Goal: Task Accomplishment & Management: Complete application form

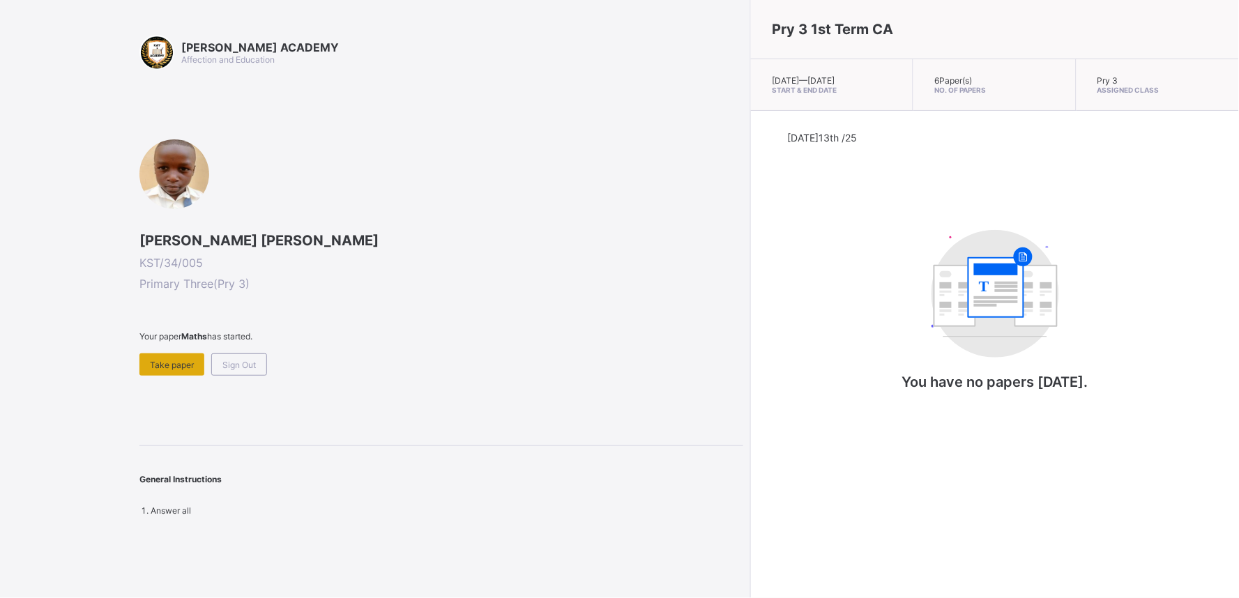
click at [172, 356] on div "Take paper" at bounding box center [172, 365] width 65 height 22
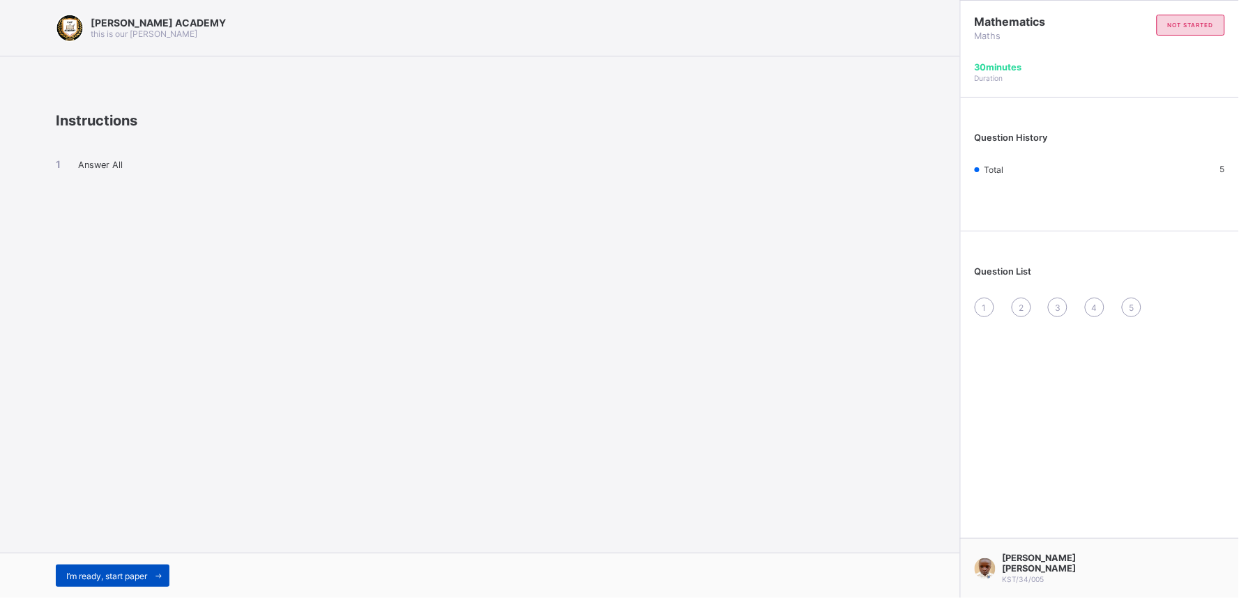
click at [155, 572] on span at bounding box center [158, 576] width 22 height 22
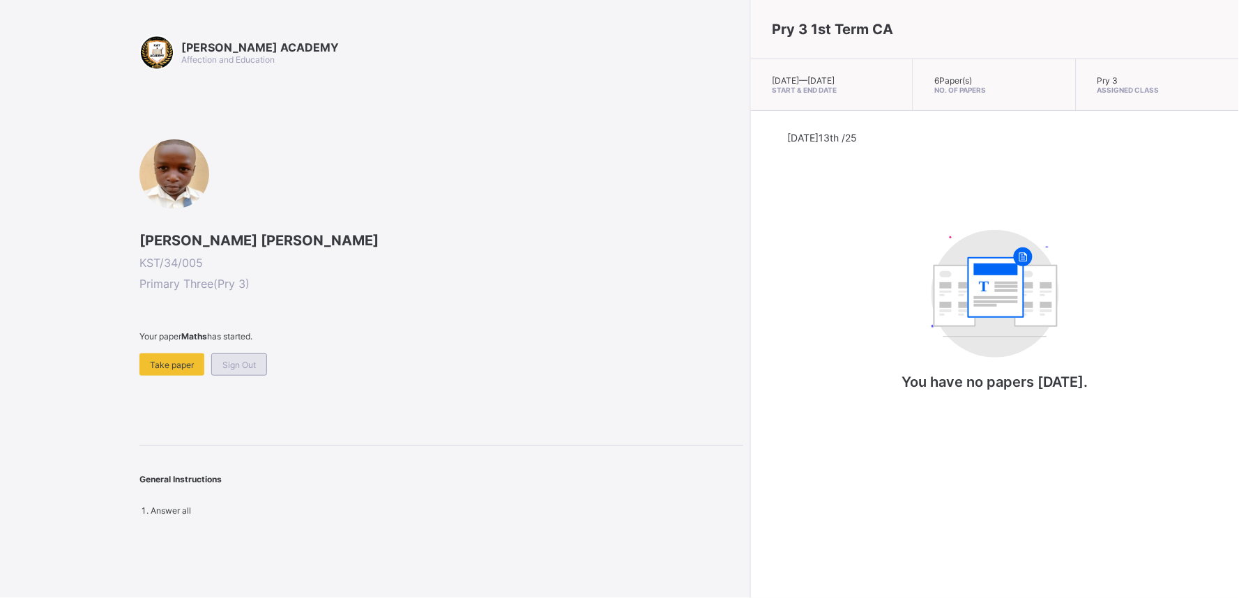
click at [235, 356] on div "Sign Out" at bounding box center [239, 365] width 56 height 22
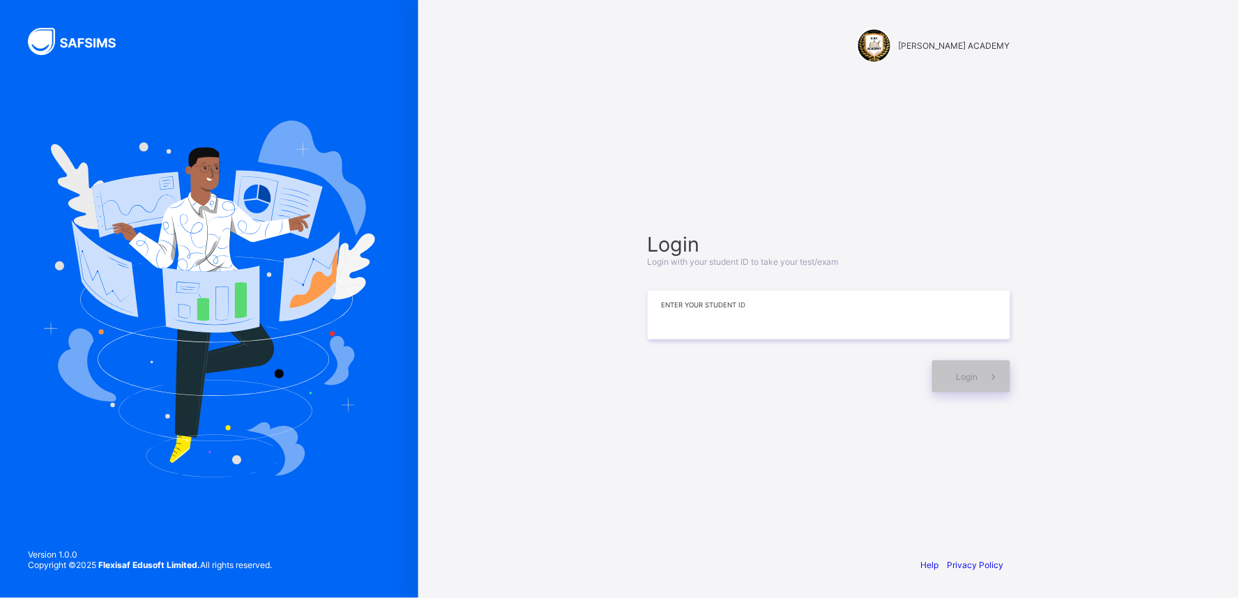
click at [841, 312] on input at bounding box center [829, 315] width 363 height 49
type input "**********"
click at [966, 382] on div "Login" at bounding box center [972, 377] width 78 height 32
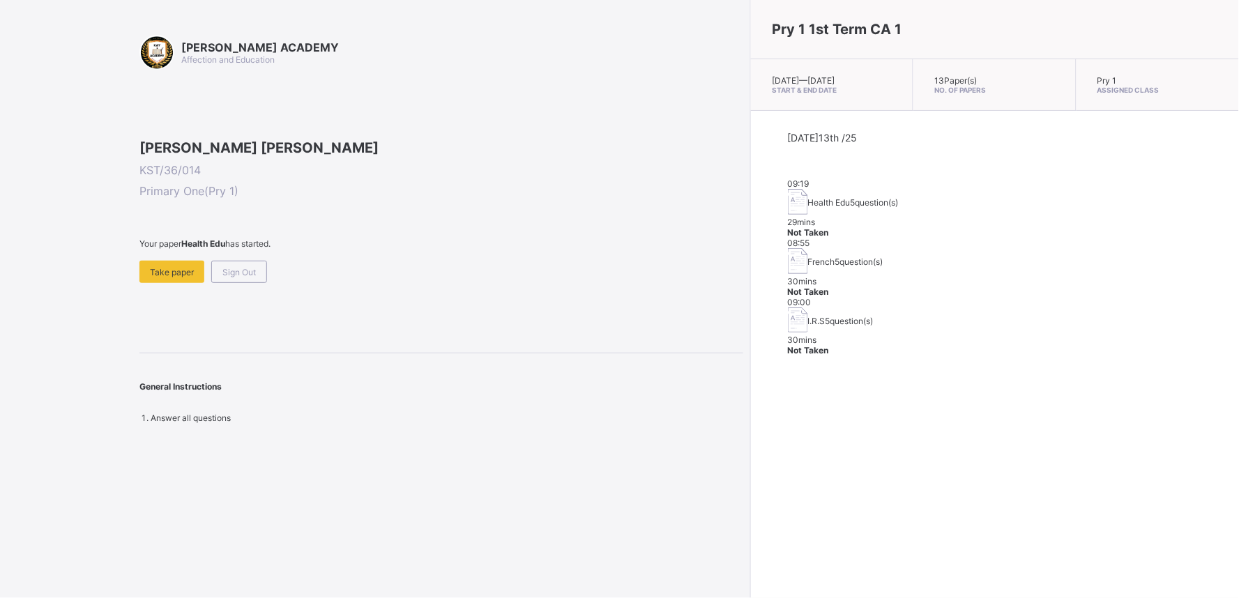
click at [966, 382] on div "Pry 1 1st Term CA 1 [DATE] — [GEOGRAPHIC_DATA][DATE] Start & End Date 13 Paper(…" at bounding box center [995, 299] width 489 height 598
click at [169, 278] on span "Take paper" at bounding box center [172, 272] width 44 height 10
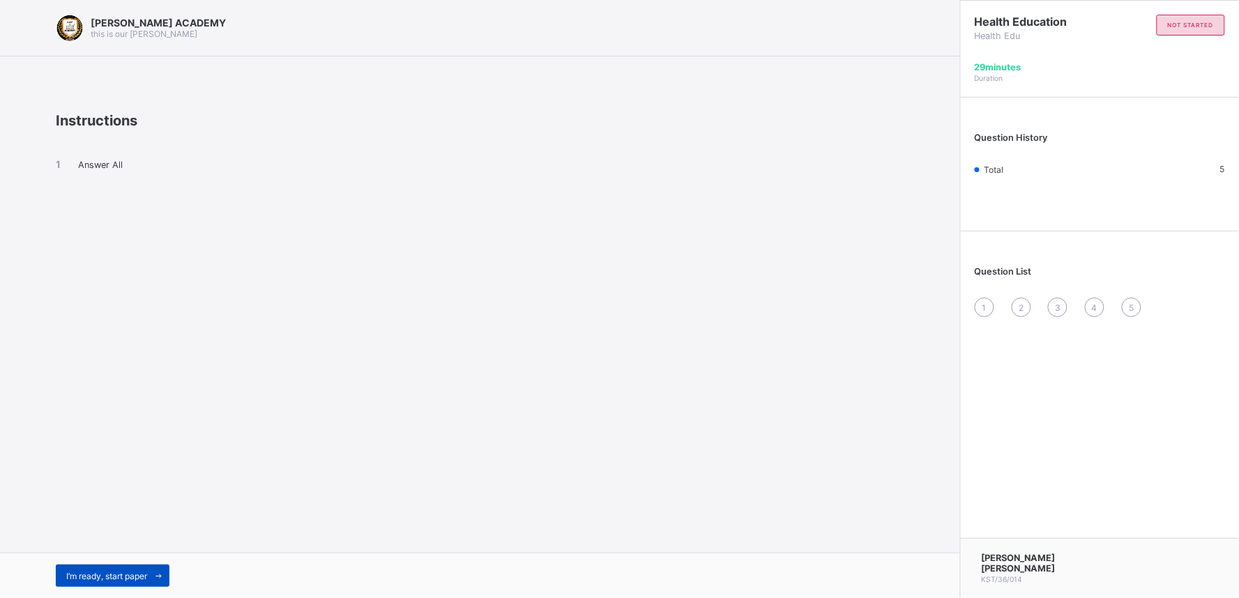
click at [156, 584] on span at bounding box center [158, 576] width 22 height 22
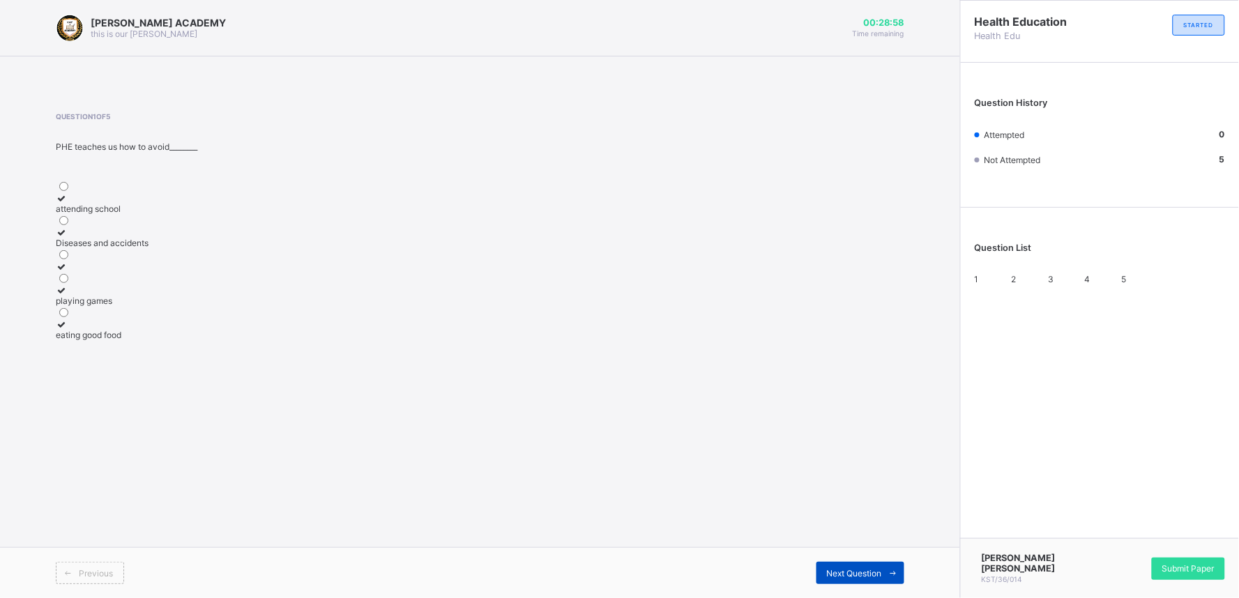
click at [847, 580] on div "Next Question" at bounding box center [861, 573] width 88 height 22
click at [979, 280] on span "1" at bounding box center [977, 279] width 4 height 10
click at [214, 245] on div "Diseases and accidents" at bounding box center [204, 243] width 296 height 10
click at [868, 576] on span "Next Question" at bounding box center [854, 573] width 55 height 10
click at [108, 248] on label "Keep our body fit and healthy" at bounding box center [204, 237] width 296 height 21
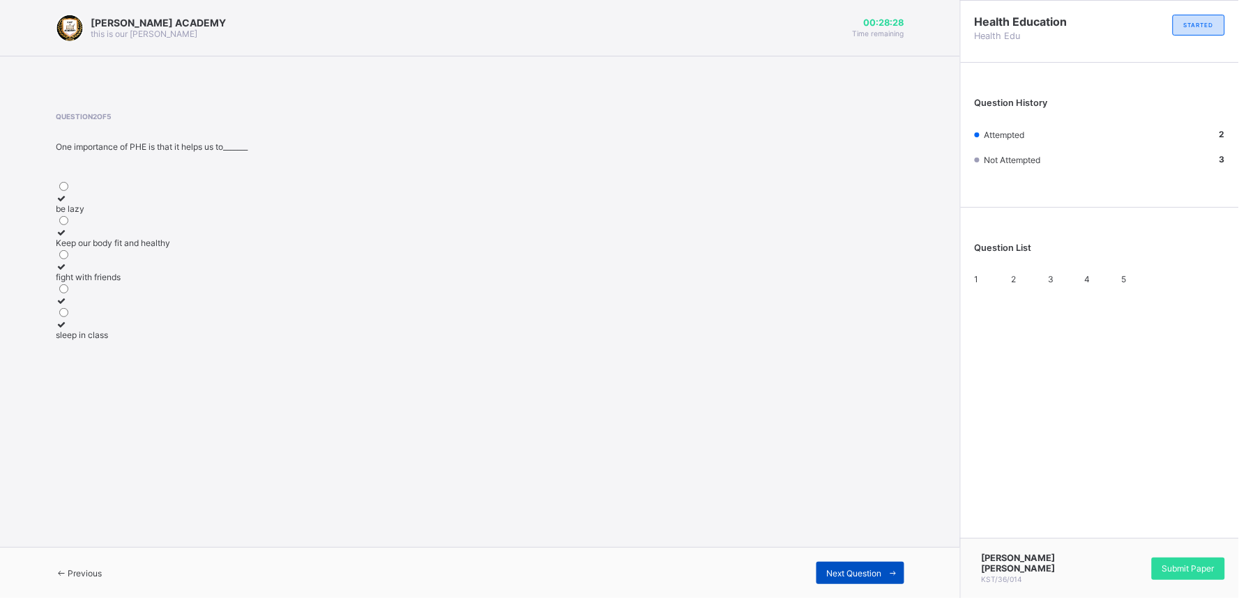
click at [854, 582] on div "Next Question" at bounding box center [861, 573] width 88 height 22
click at [276, 238] on div "Physical and Health Education" at bounding box center [204, 232] width 296 height 10
click at [880, 562] on div "Next Question" at bounding box center [861, 573] width 88 height 22
click at [119, 193] on label "Health Education" at bounding box center [204, 203] width 296 height 21
click at [889, 587] on div "Previous Next Question" at bounding box center [480, 573] width 960 height 51
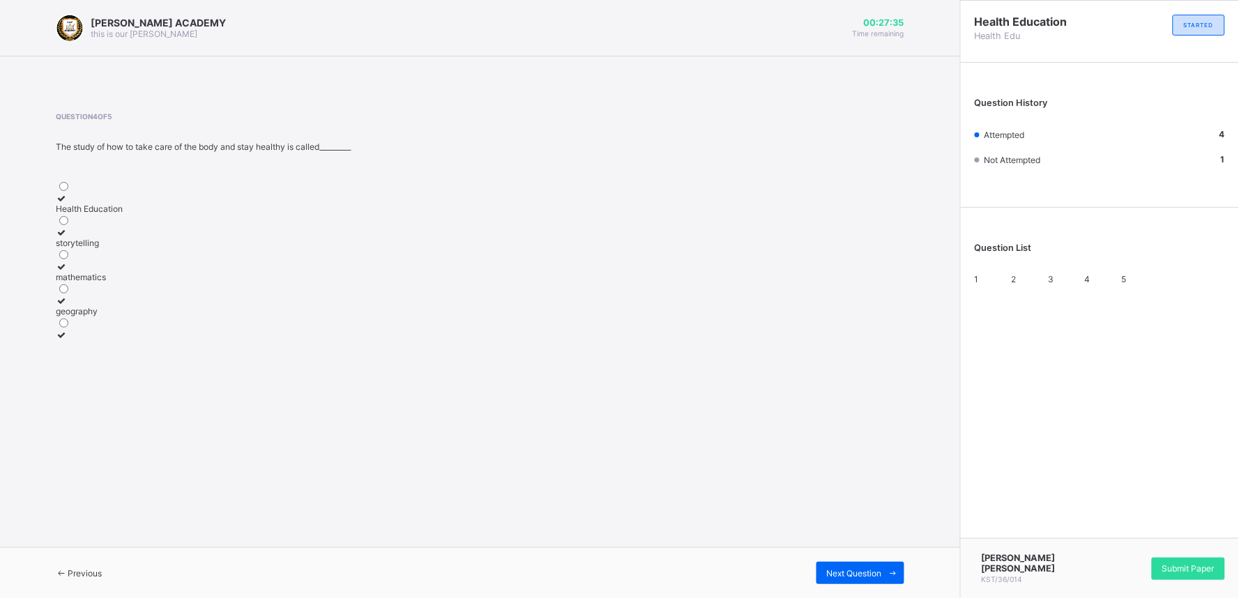
click at [889, 587] on div "Previous Next Question" at bounding box center [480, 573] width 960 height 51
click at [882, 582] on span at bounding box center [893, 573] width 22 height 22
click at [130, 306] on div "Eatig junk food" at bounding box center [204, 301] width 296 height 10
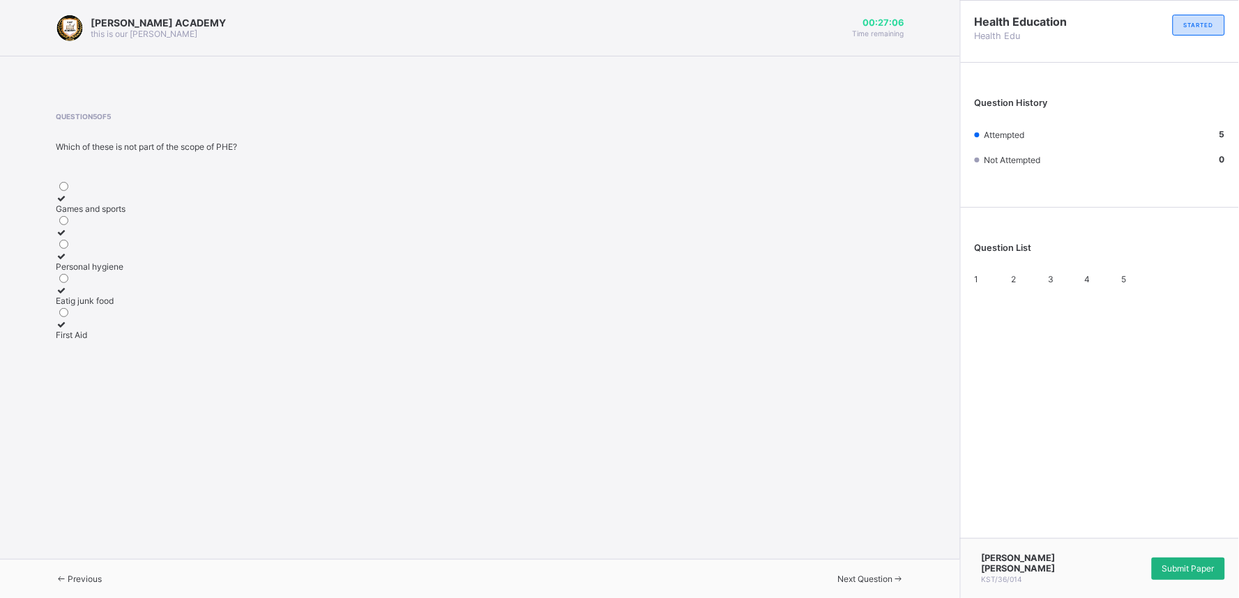
click at [1209, 580] on div "Submit Paper" at bounding box center [1188, 569] width 73 height 22
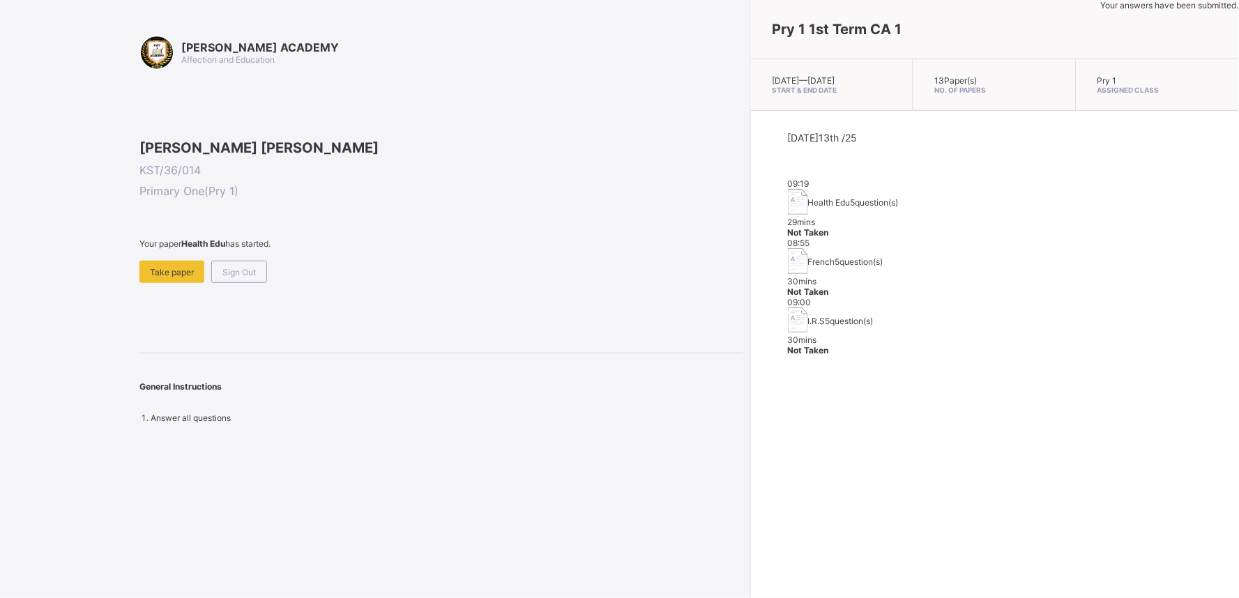
click at [751, 398] on div "Pry 1 1st Term CA 1 [DATE] — [GEOGRAPHIC_DATA][DATE] Start & End Date 13 Paper(…" at bounding box center [995, 299] width 489 height 598
click at [149, 283] on div "Take paper" at bounding box center [172, 272] width 65 height 22
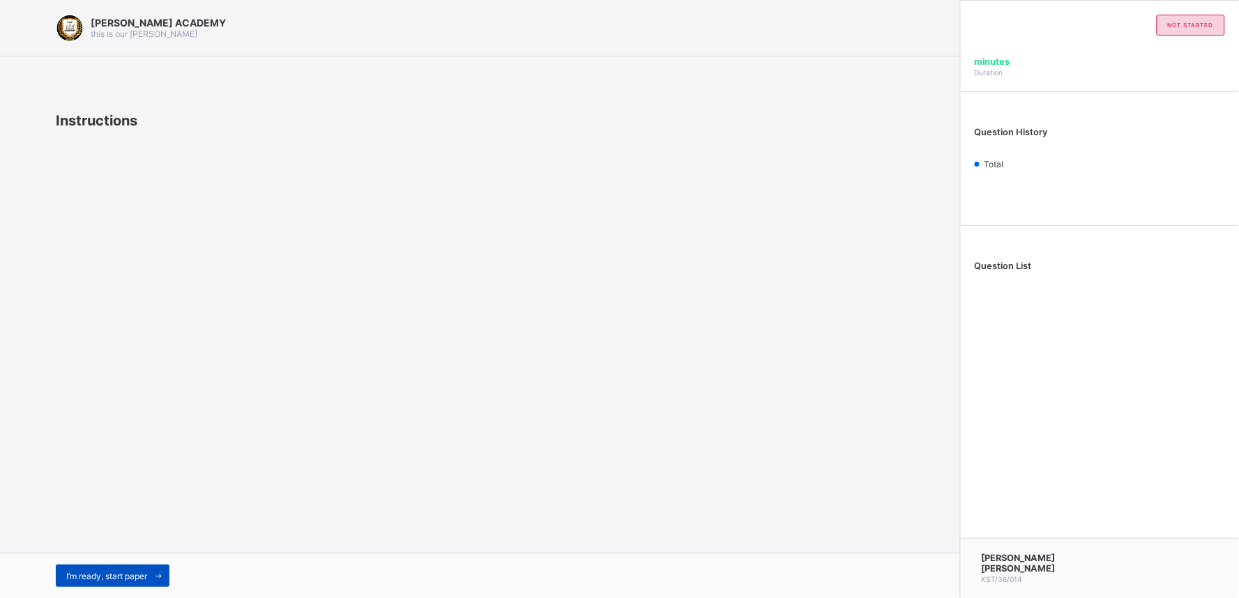
click at [133, 572] on span "I’m ready, start paper" at bounding box center [106, 576] width 81 height 10
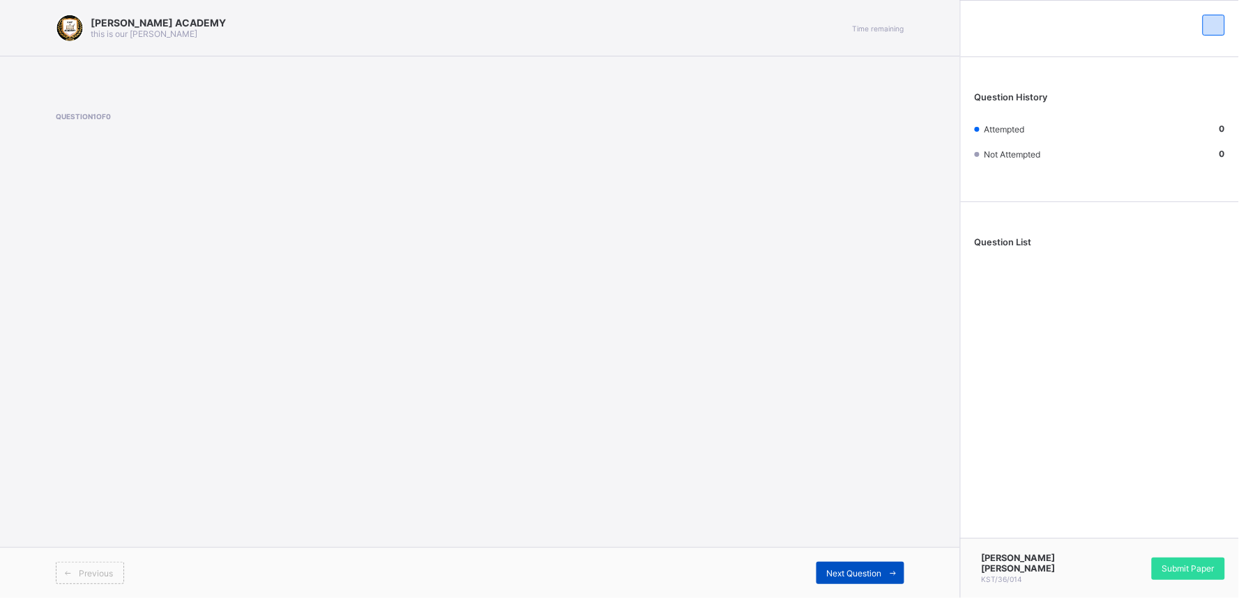
click at [861, 583] on div "Next Question" at bounding box center [861, 573] width 88 height 22
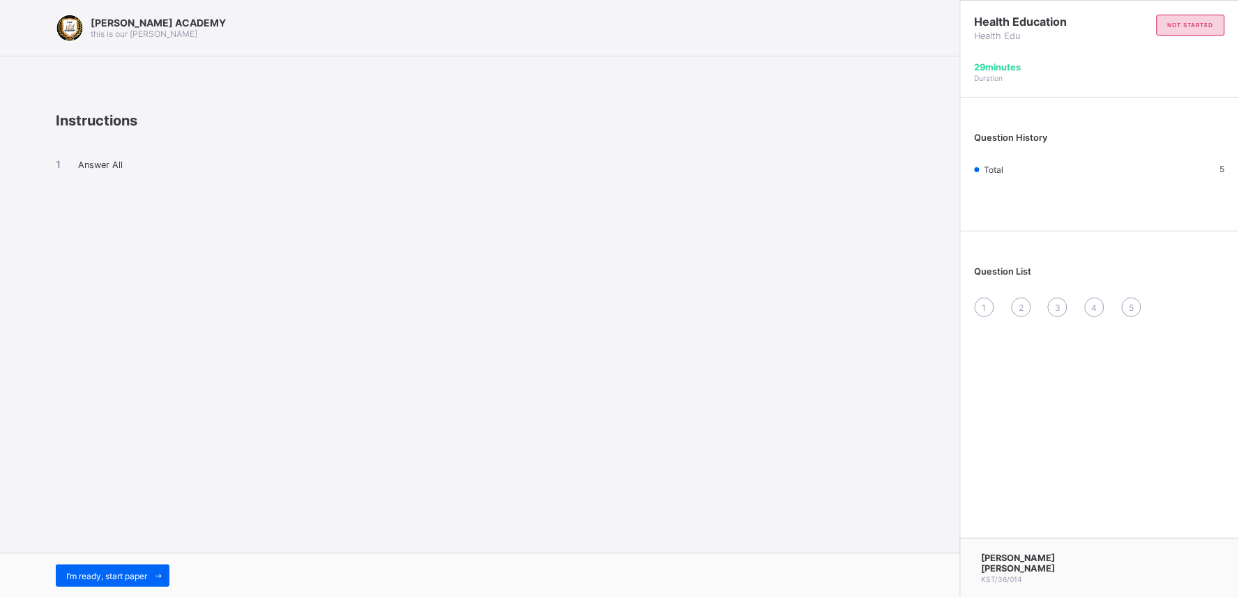
click at [8, 317] on div "[PERSON_NAME] ACADEMY this is our [PERSON_NAME] Instructions Answer All I’m rea…" at bounding box center [480, 299] width 960 height 598
click at [116, 568] on div "I’m ready, start paper" at bounding box center [113, 576] width 114 height 22
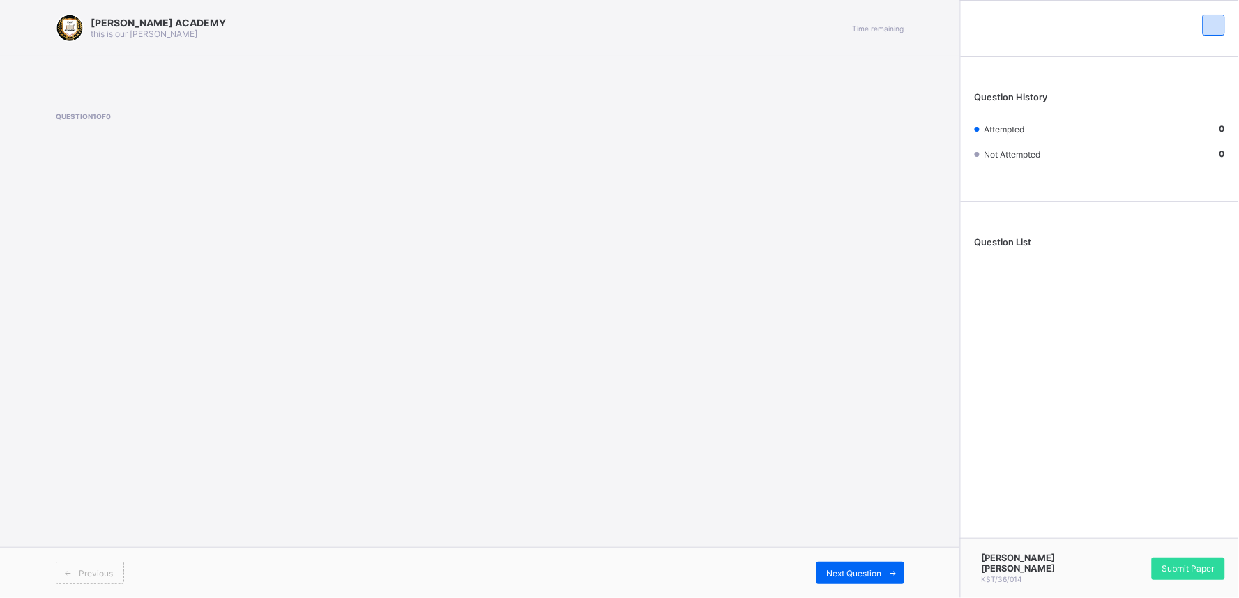
click at [116, 568] on div "Previous" at bounding box center [90, 573] width 68 height 22
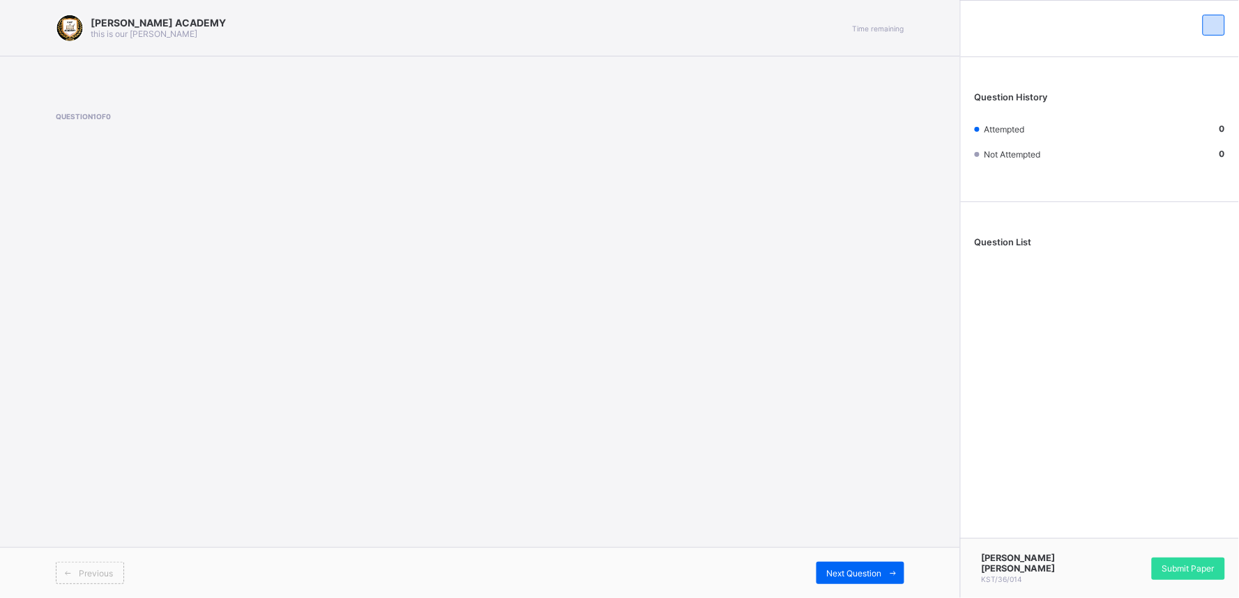
drag, startPoint x: 116, startPoint y: 568, endPoint x: 81, endPoint y: 339, distance: 232.1
click at [81, 339] on div "[PERSON_NAME] ACADEMY this is our [PERSON_NAME] Time remaining Question 1 of 0 …" at bounding box center [480, 299] width 960 height 598
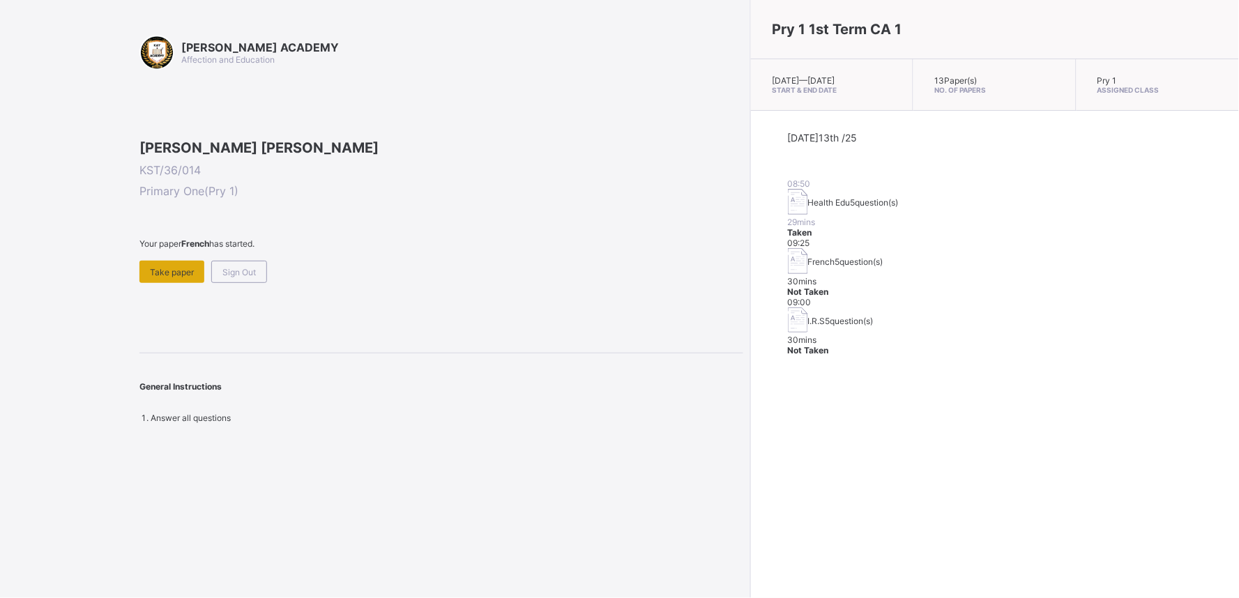
click at [177, 278] on span "Take paper" at bounding box center [172, 272] width 44 height 10
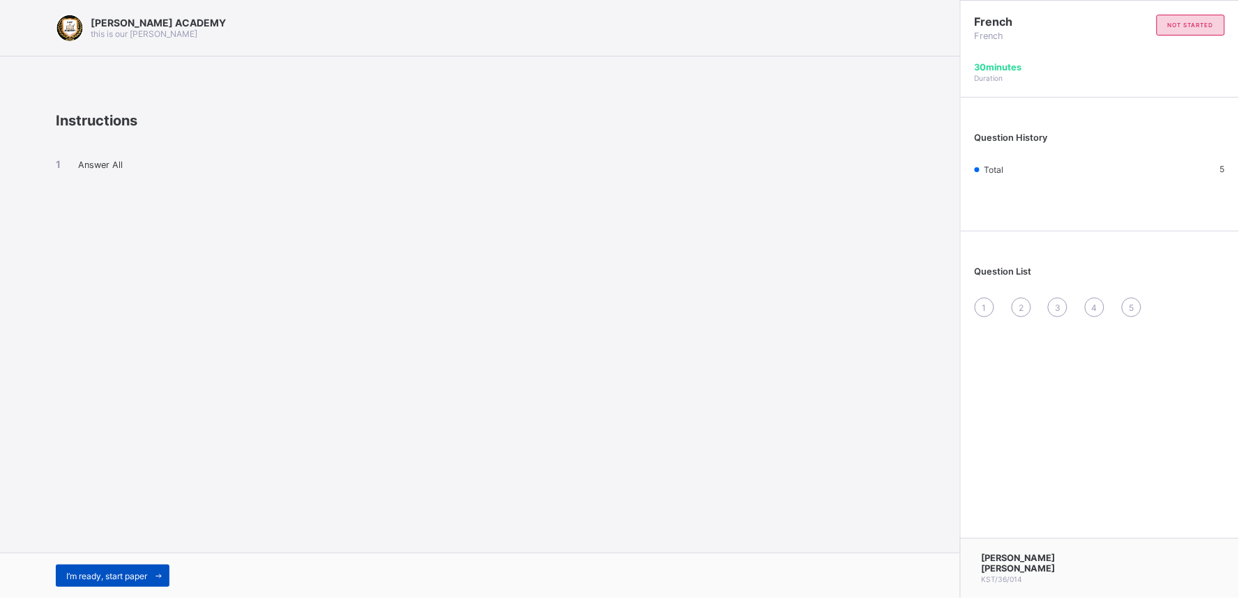
click at [63, 573] on div "I’m ready, start paper" at bounding box center [113, 576] width 114 height 22
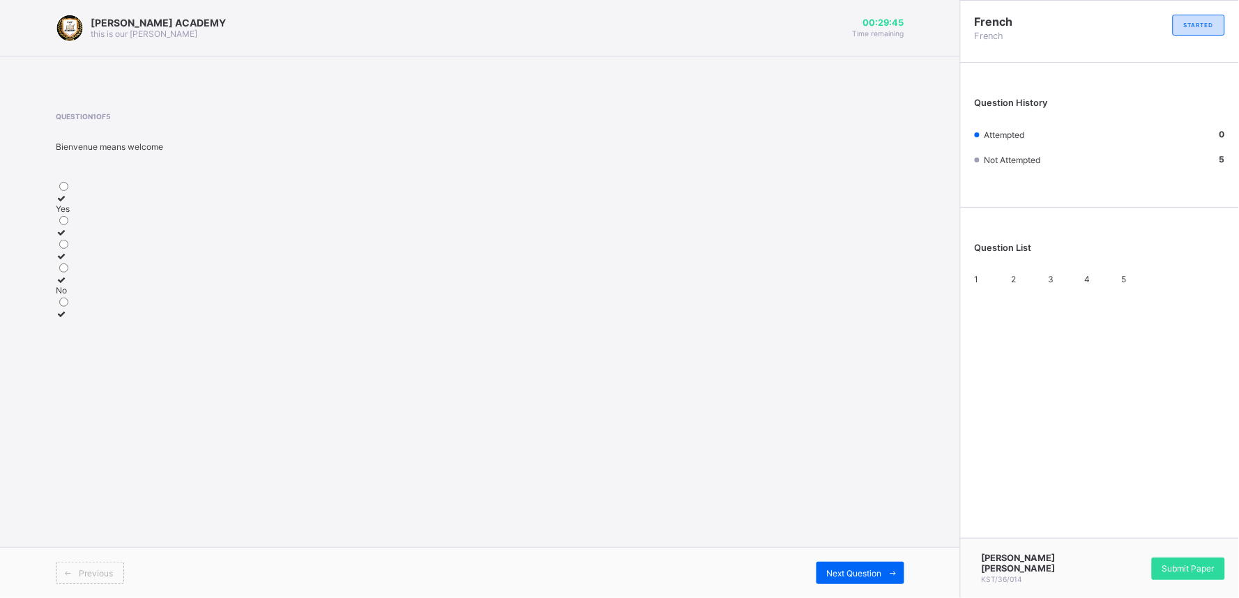
click at [114, 211] on div "Yes" at bounding box center [204, 209] width 296 height 10
click at [842, 575] on span "Next Question" at bounding box center [854, 573] width 55 height 10
click at [137, 330] on div "sorry" at bounding box center [204, 324] width 296 height 10
click at [869, 567] on div "Next Question" at bounding box center [861, 573] width 88 height 22
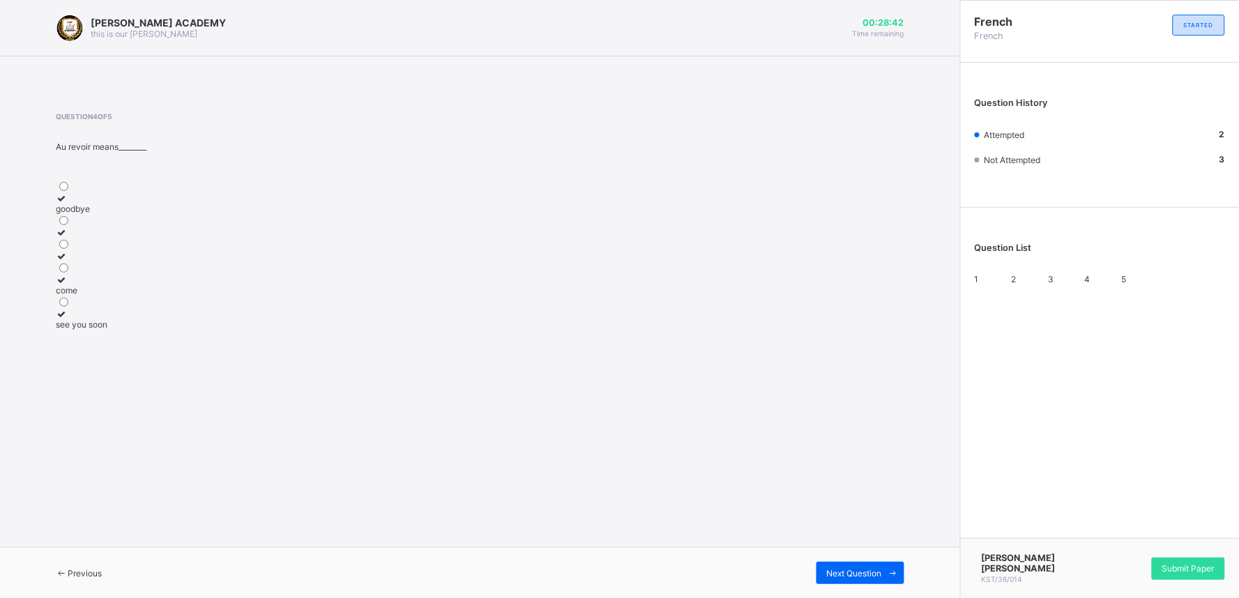
click at [122, 213] on label "goodbye" at bounding box center [204, 203] width 296 height 21
click at [853, 575] on span "Next Question" at bounding box center [854, 573] width 55 height 10
click at [103, 296] on div "have a nice day" at bounding box center [204, 290] width 296 height 10
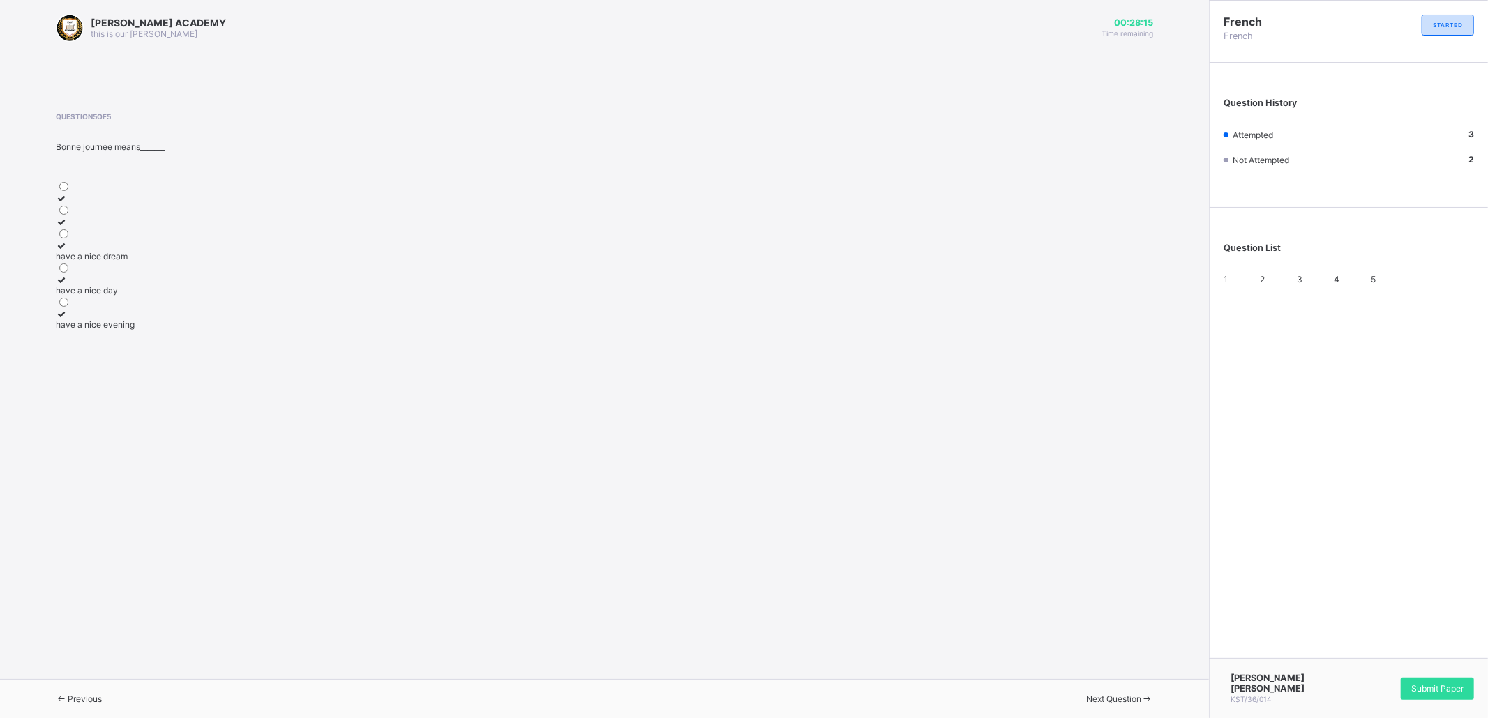
click at [1239, 285] on div "3" at bounding box center [1312, 279] width 30 height 10
click at [132, 272] on div "Good morning" at bounding box center [278, 267] width 445 height 10
click at [1113, 598] on span "Next Question" at bounding box center [1103, 693] width 55 height 10
click at [1239, 598] on span "Submit Paper" at bounding box center [1437, 689] width 52 height 10
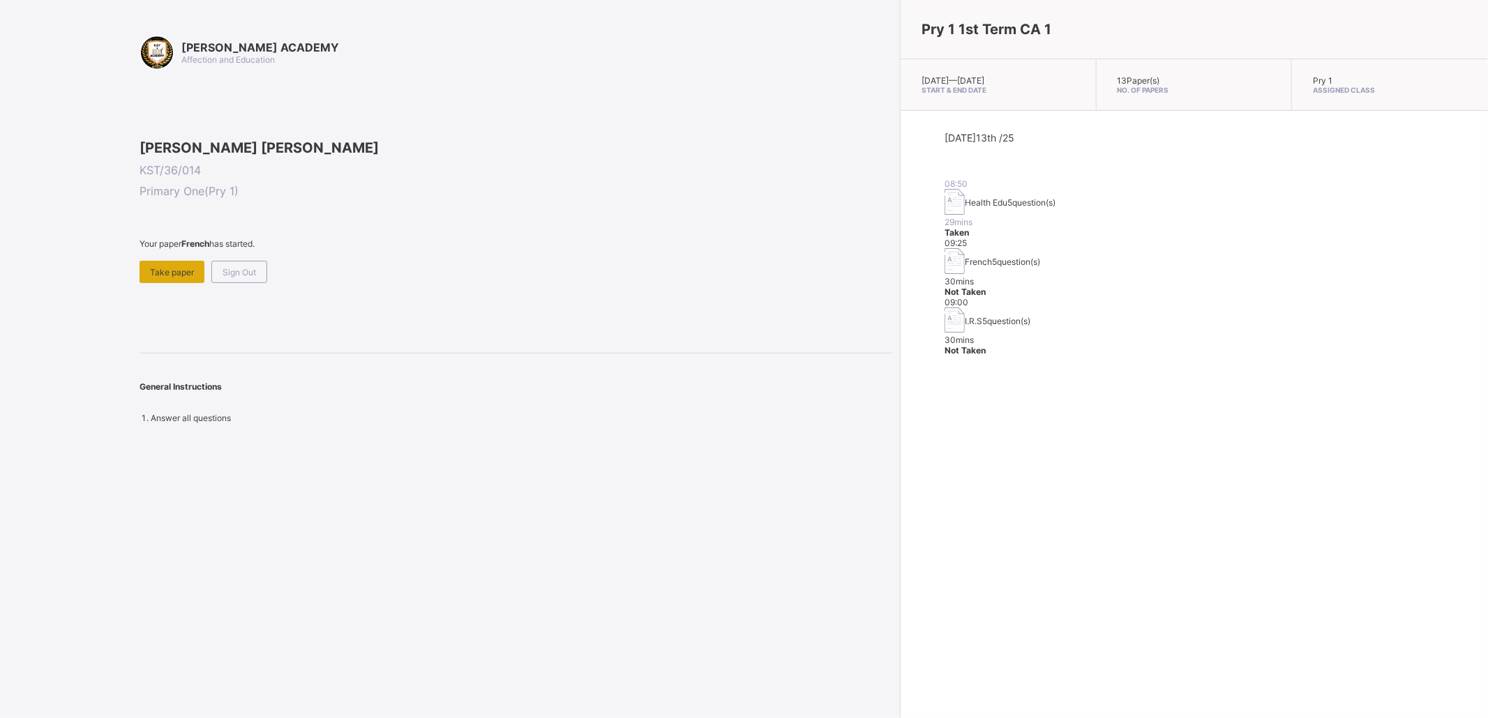
click at [142, 283] on div "Take paper" at bounding box center [172, 272] width 65 height 22
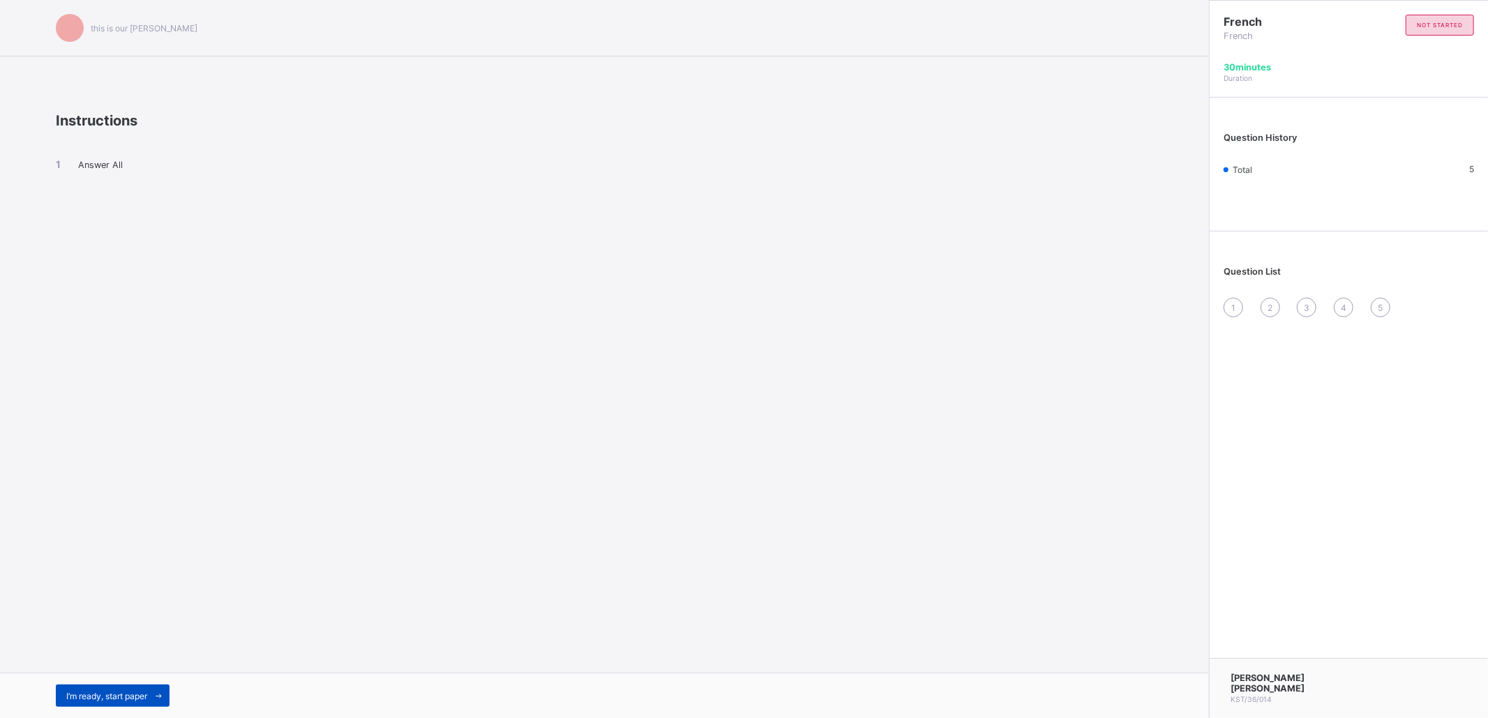
click at [133, 598] on span "I’m ready, start paper" at bounding box center [106, 696] width 81 height 10
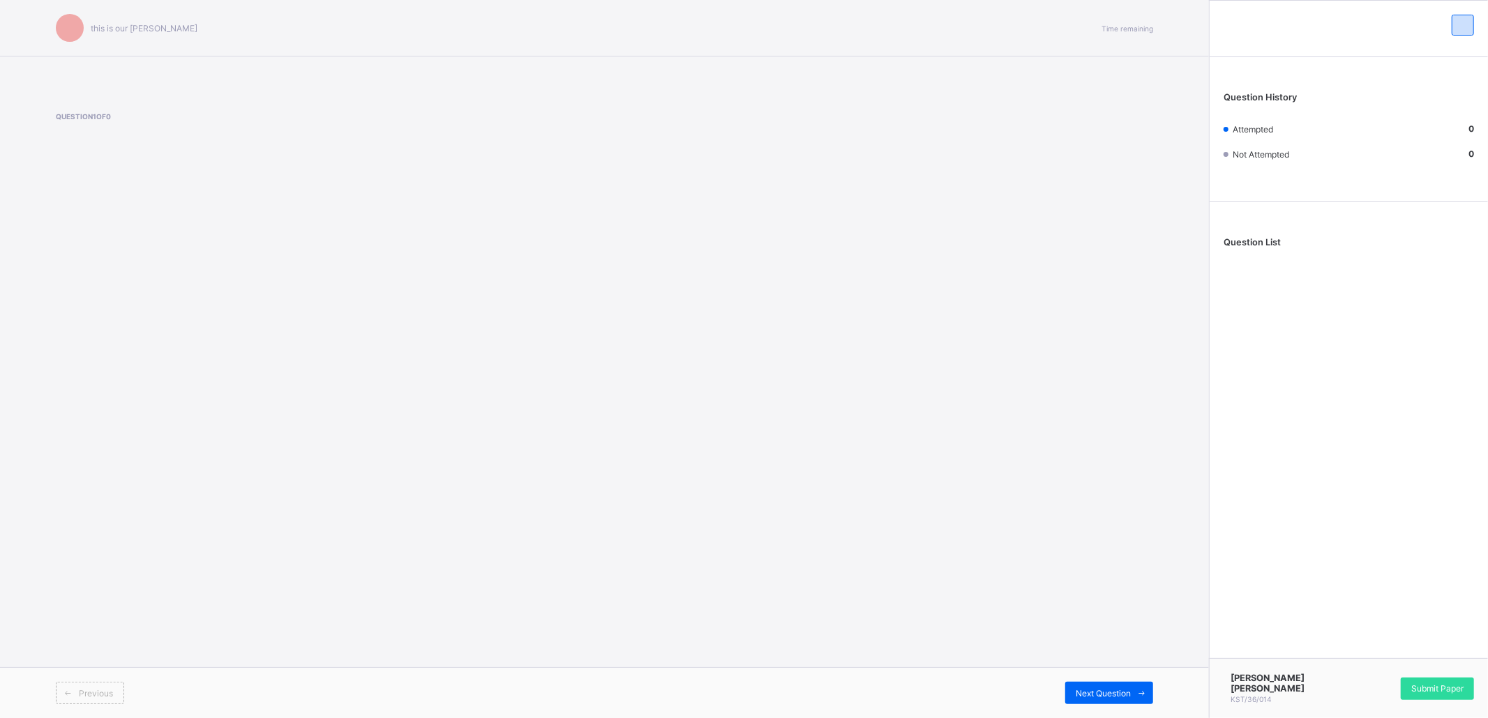
click at [133, 598] on div "Previous" at bounding box center [330, 693] width 549 height 22
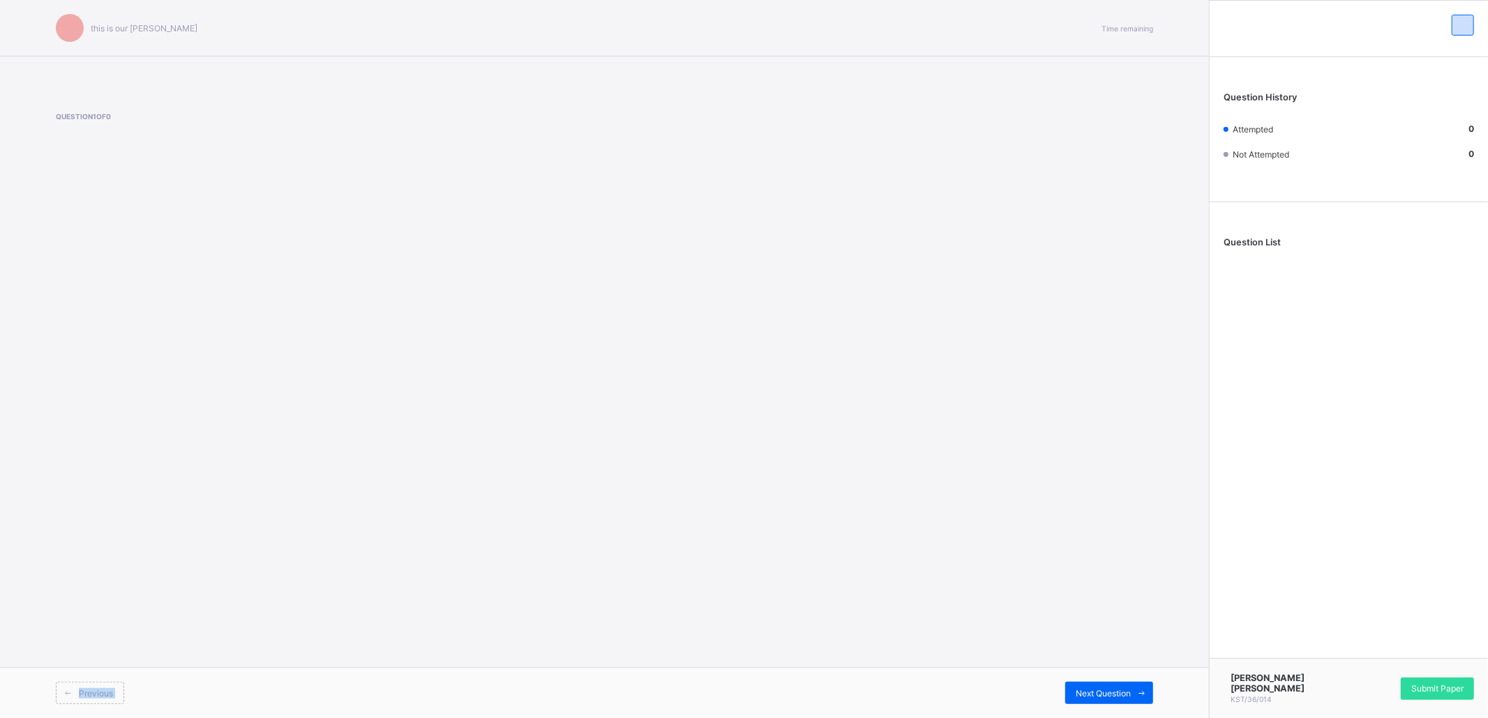
click at [133, 598] on div "Previous" at bounding box center [330, 693] width 549 height 22
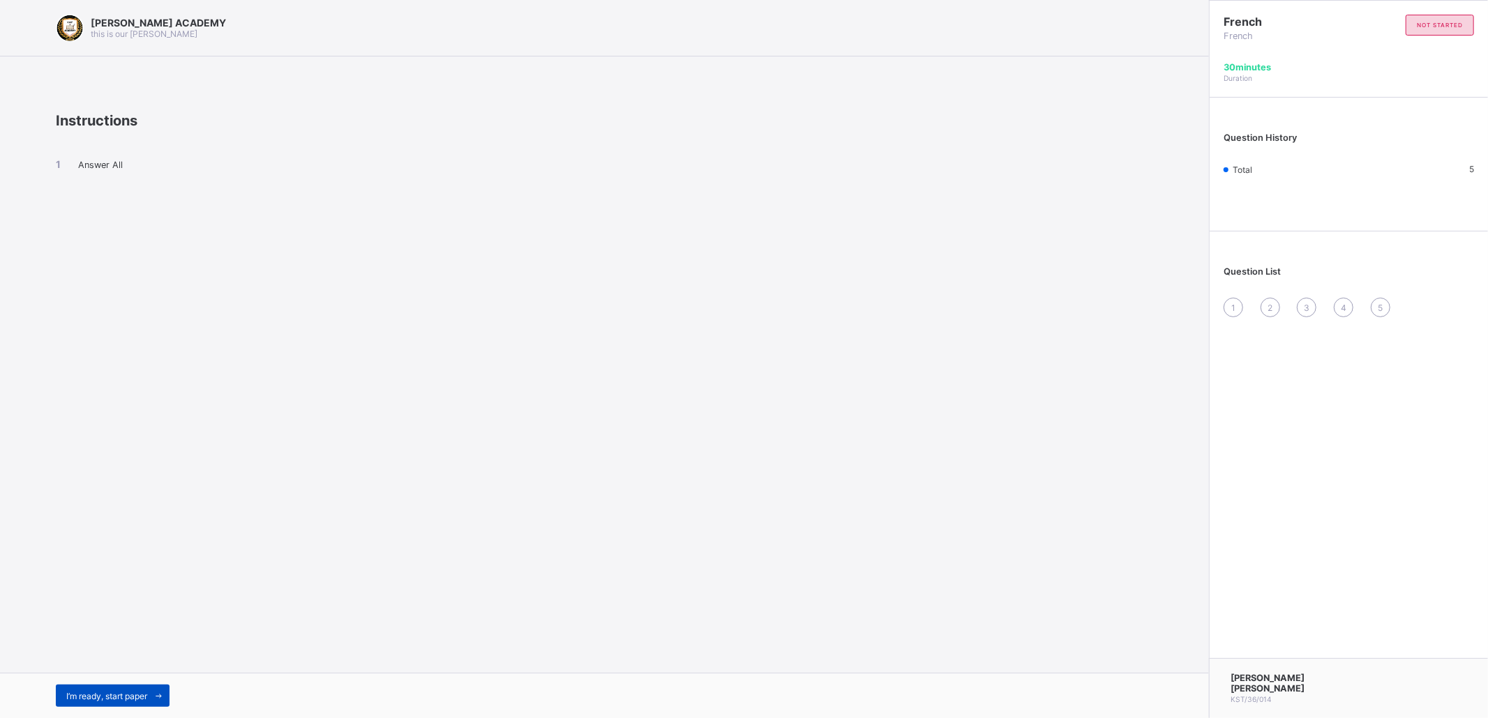
click at [140, 598] on div "I’m ready, start paper" at bounding box center [113, 696] width 114 height 22
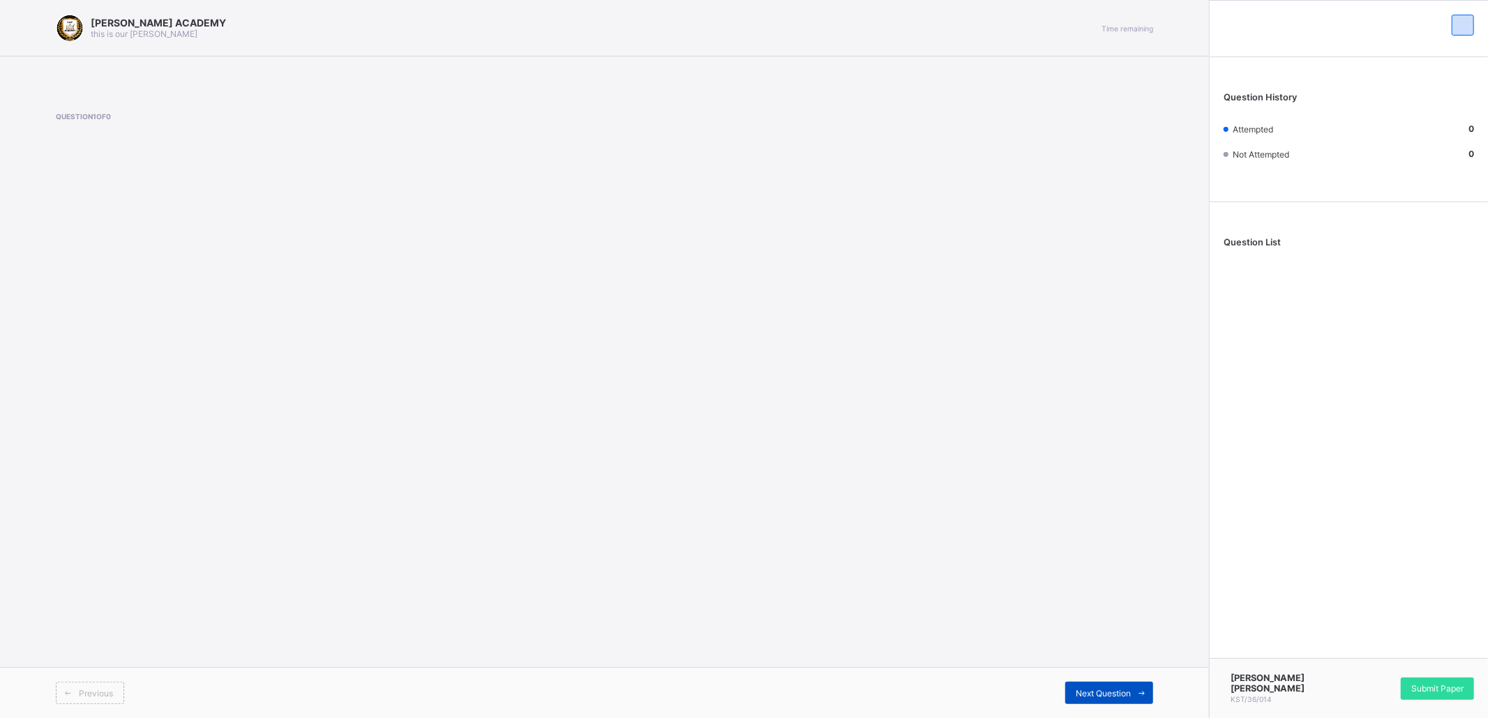
click at [1102, 598] on span "Next Question" at bounding box center [1103, 693] width 55 height 10
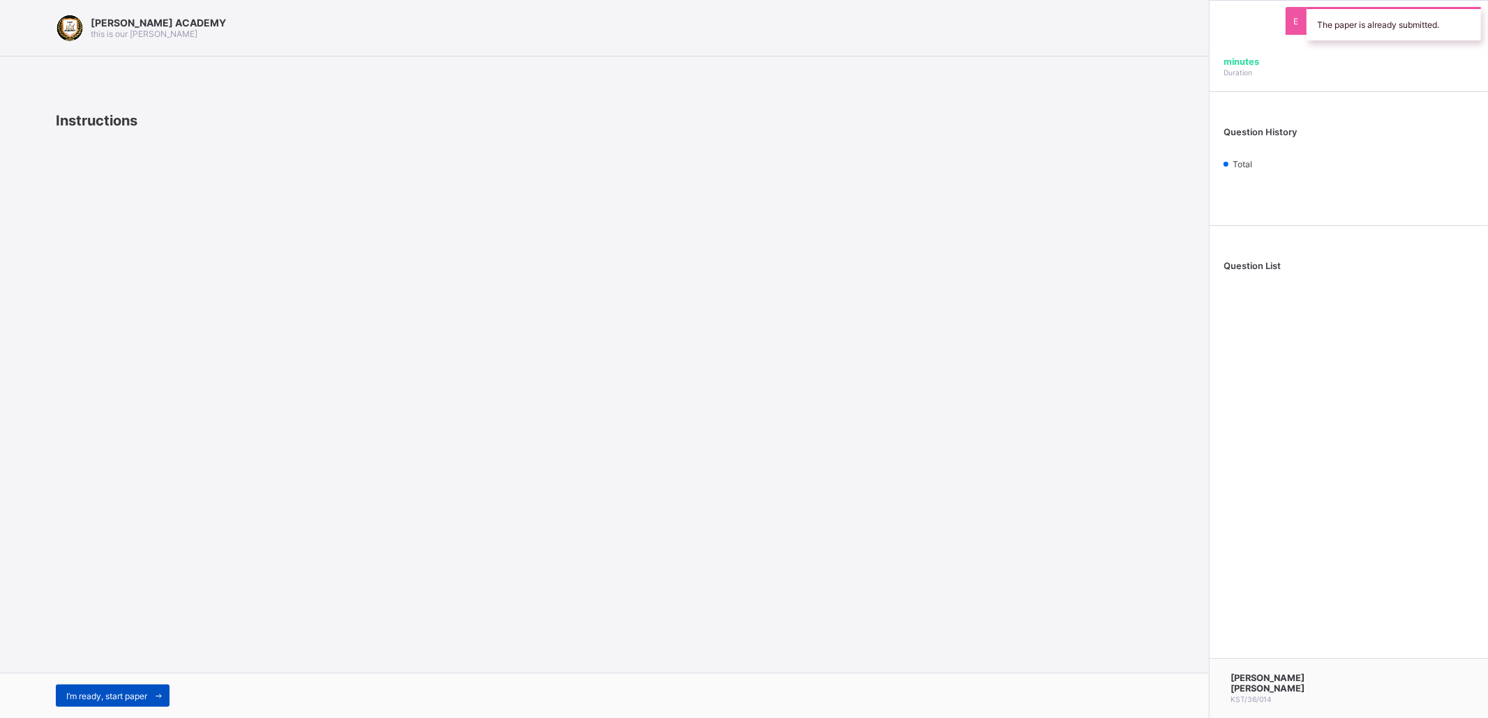
click at [123, 598] on span "I’m ready, start paper" at bounding box center [106, 696] width 81 height 10
click at [112, 598] on span "I’m ready, start paper" at bounding box center [106, 696] width 81 height 10
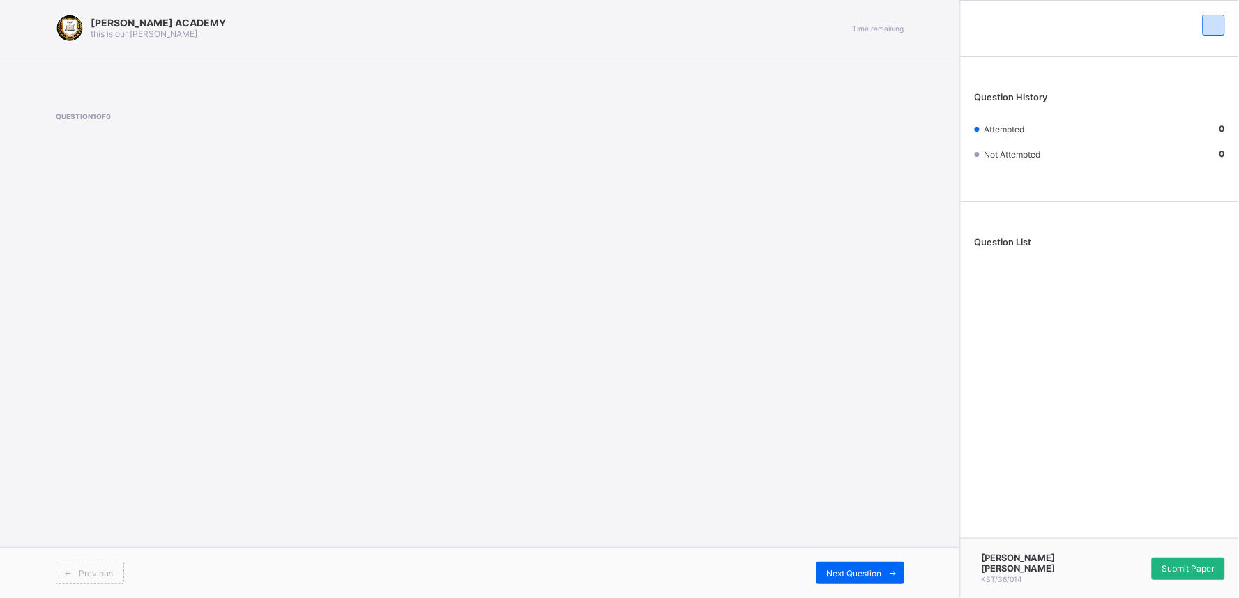
click at [1175, 572] on span "Submit Paper" at bounding box center [1189, 569] width 52 height 10
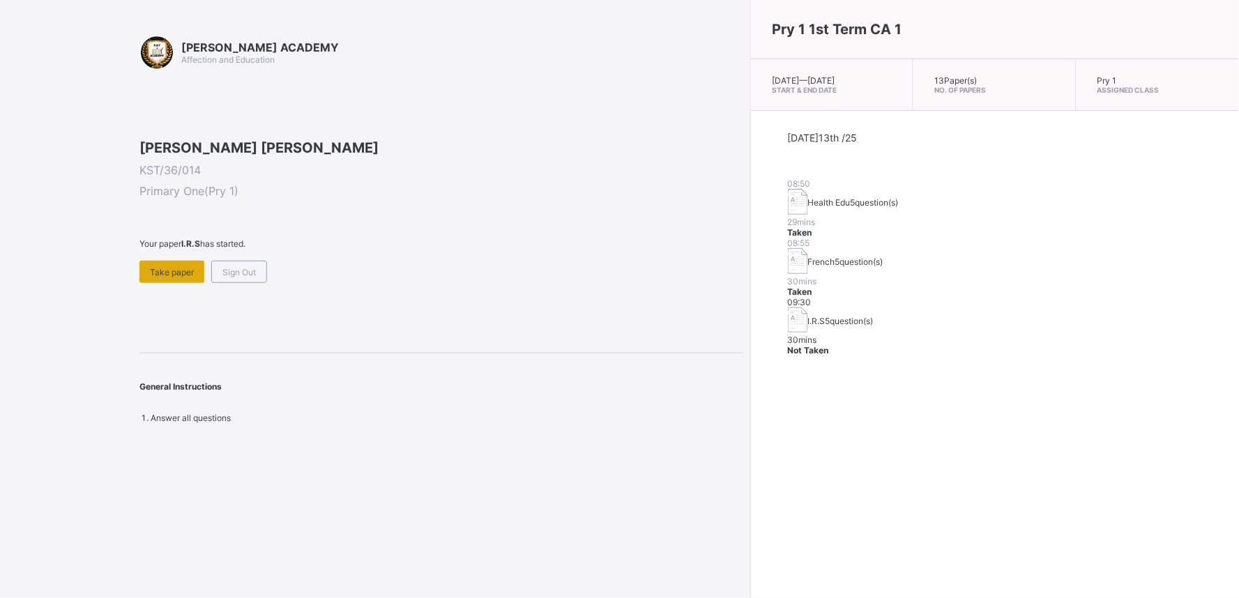
click at [169, 283] on div "Take paper" at bounding box center [172, 272] width 65 height 22
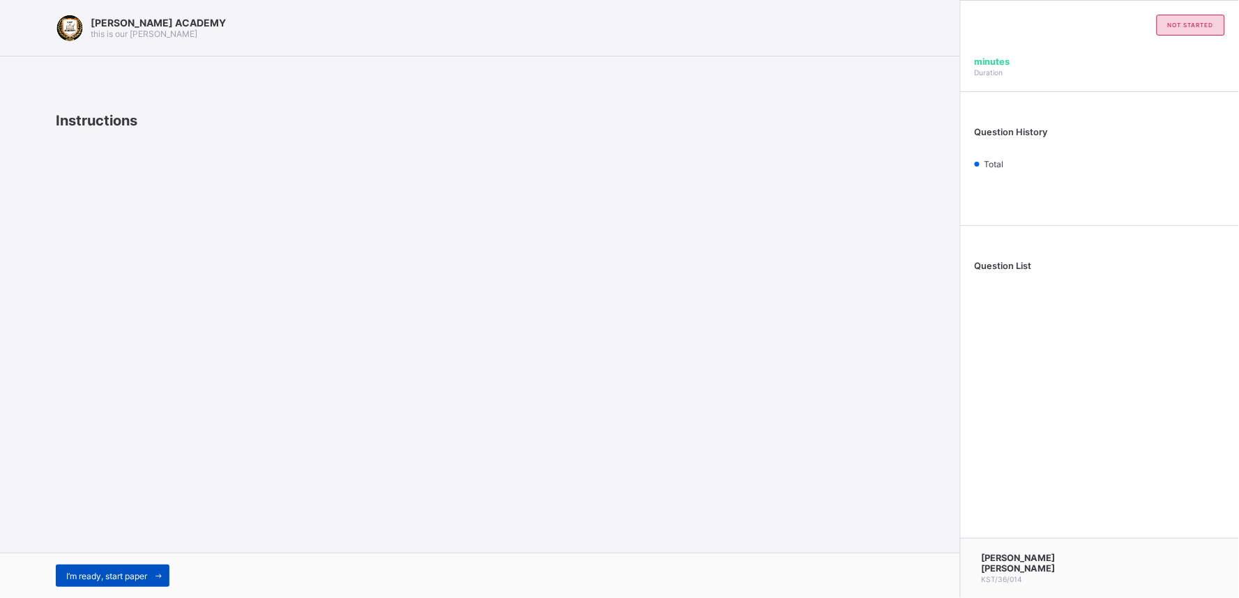
click at [121, 575] on span "I’m ready, start paper" at bounding box center [106, 576] width 81 height 10
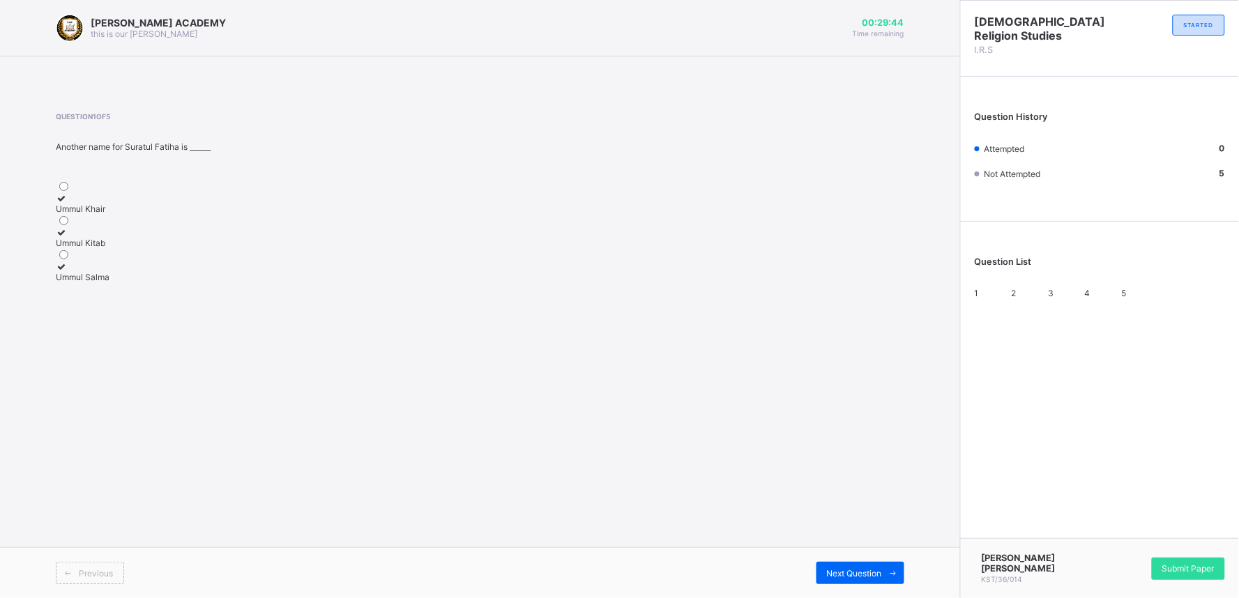
click at [144, 245] on div "Ummul Kitab" at bounding box center [204, 243] width 296 height 10
click at [869, 566] on div "Next Question" at bounding box center [861, 573] width 88 height 22
click at [146, 282] on div "Ha;un" at bounding box center [204, 277] width 296 height 10
click at [852, 570] on span "Next Question" at bounding box center [854, 573] width 55 height 10
click at [152, 210] on div "28" at bounding box center [204, 209] width 296 height 10
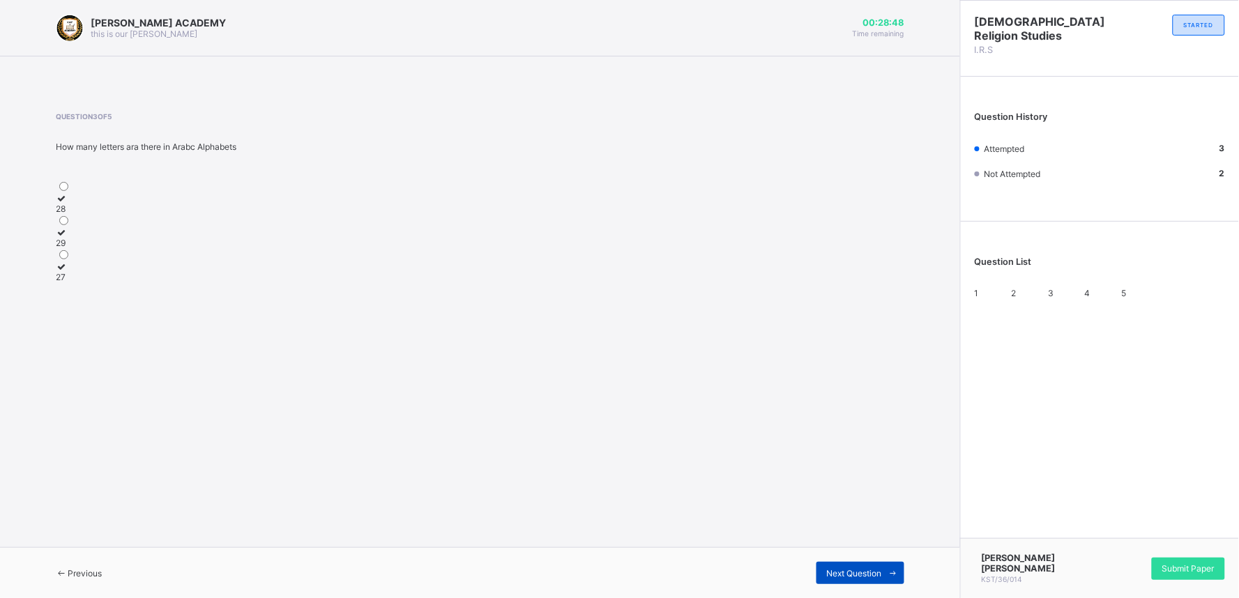
click at [868, 569] on span "Next Question" at bounding box center [854, 573] width 55 height 10
click at [234, 282] on label "7" at bounding box center [204, 272] width 296 height 21
click at [845, 568] on span "Next Question" at bounding box center [854, 573] width 55 height 10
click at [184, 209] on div "Ba'un" at bounding box center [204, 209] width 296 height 10
click at [1173, 571] on span "Submit Paper" at bounding box center [1189, 569] width 52 height 10
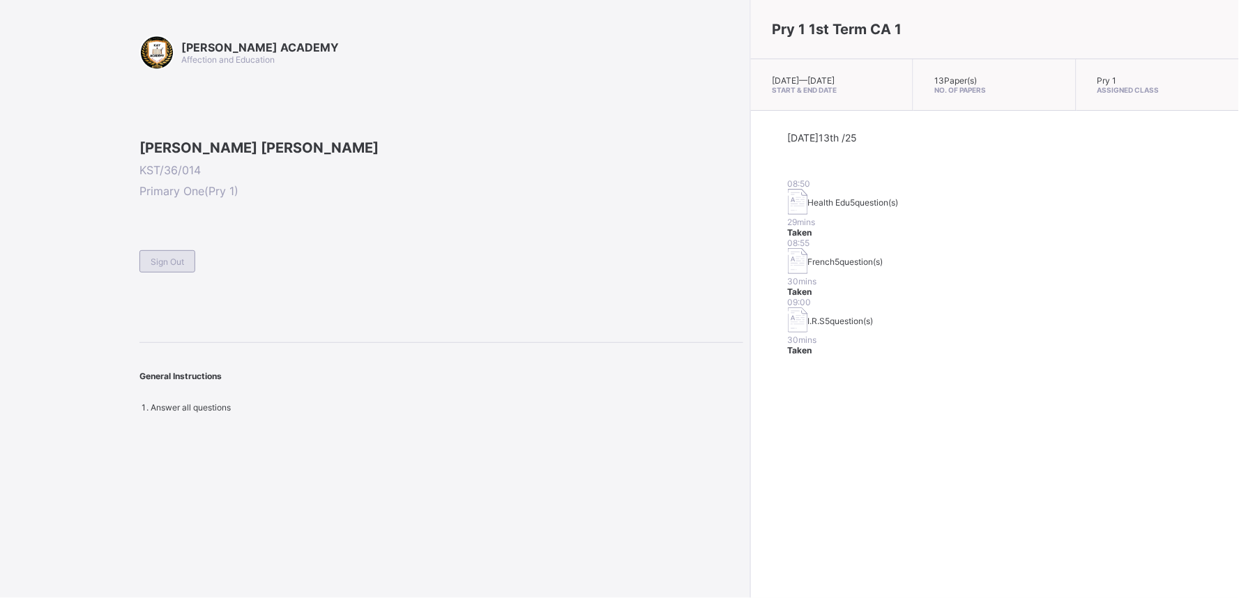
click at [177, 267] on span "Sign Out" at bounding box center [167, 262] width 33 height 10
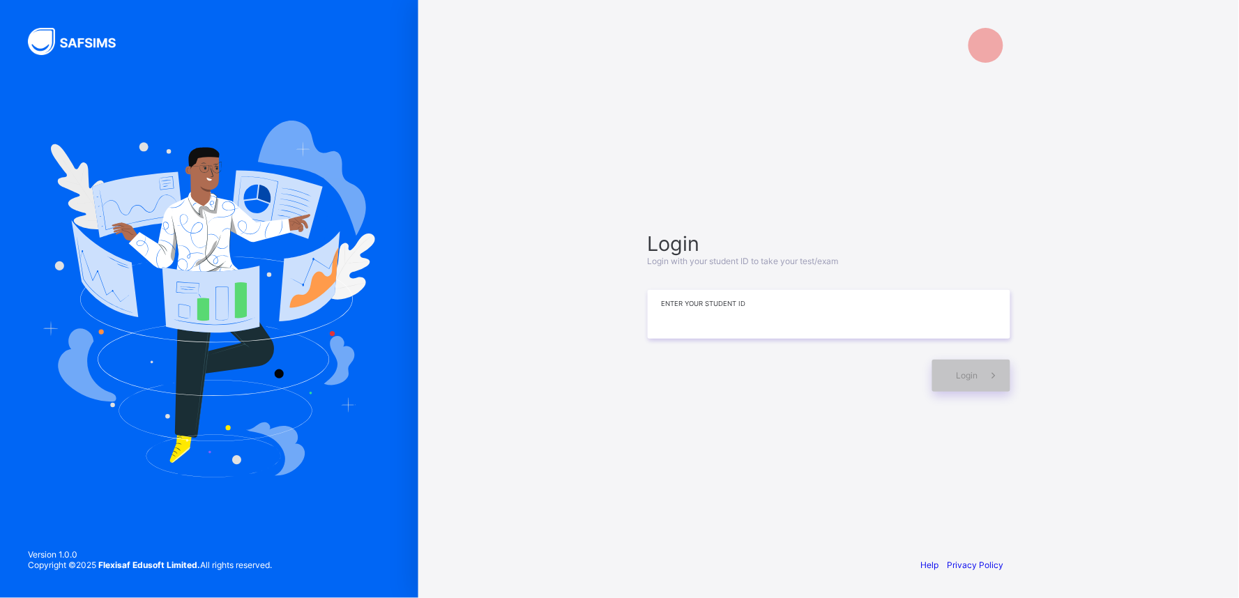
click at [945, 314] on input at bounding box center [829, 314] width 363 height 49
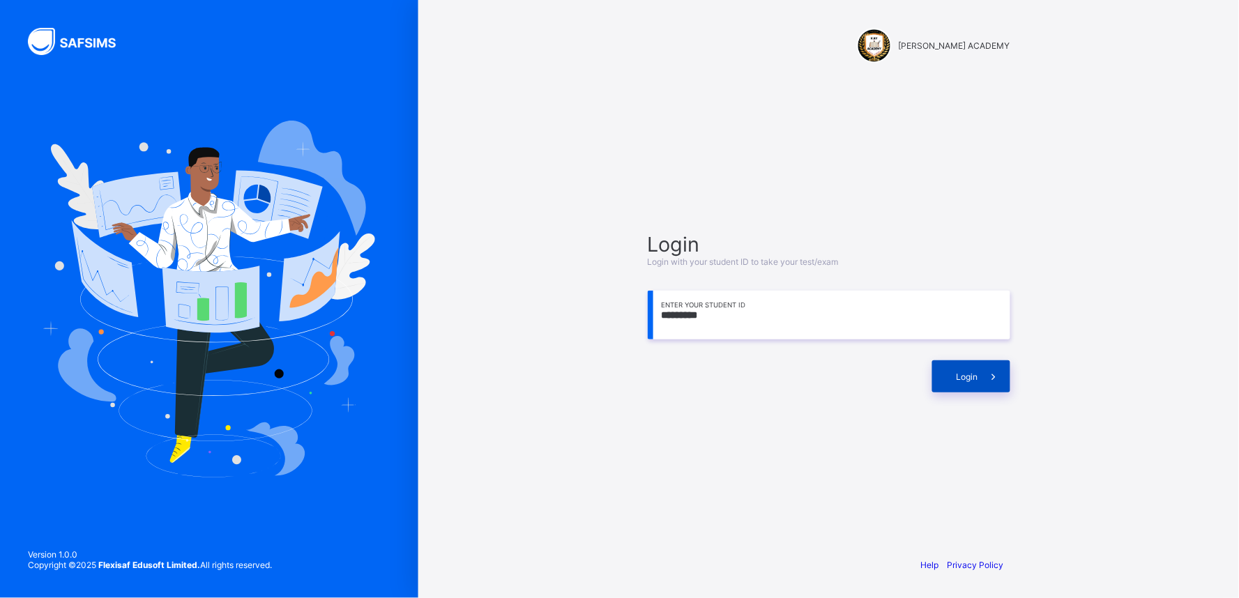
type input "*********"
click at [977, 377] on span "Login" at bounding box center [968, 377] width 22 height 10
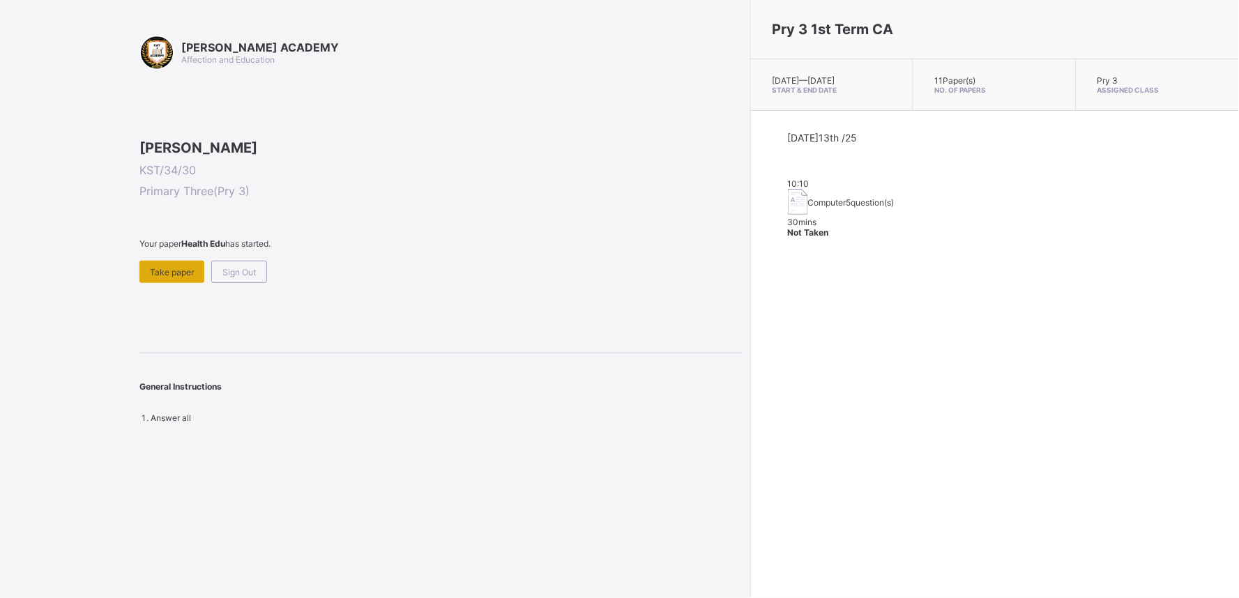
click at [159, 278] on span "Take paper" at bounding box center [172, 272] width 44 height 10
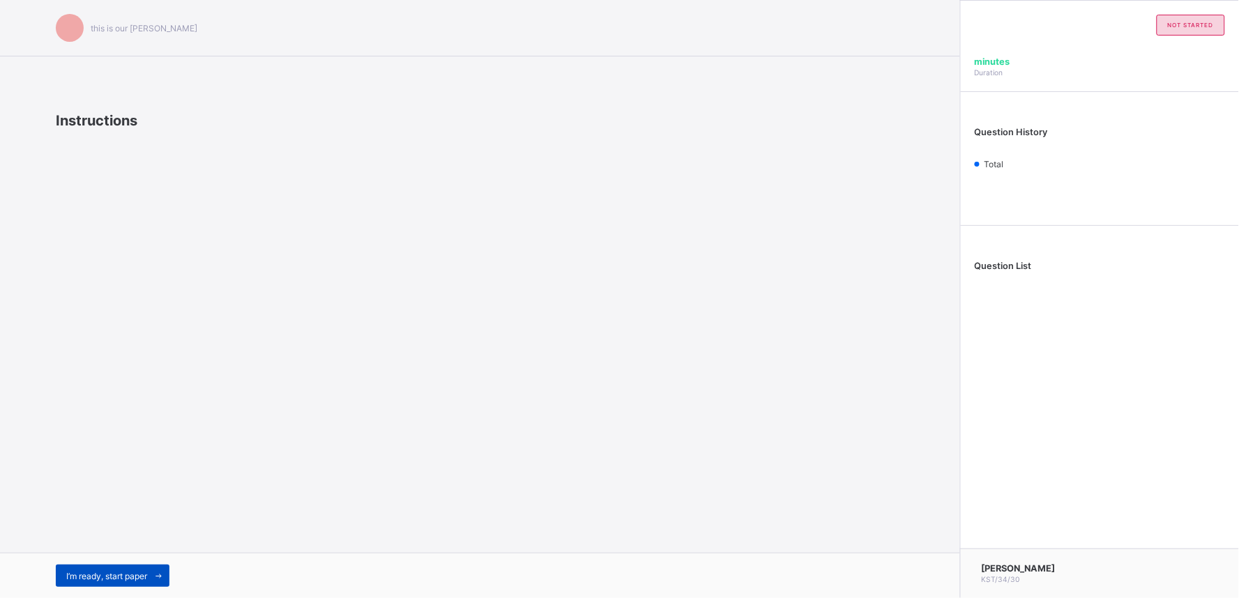
click at [84, 571] on span "I’m ready, start paper" at bounding box center [106, 576] width 81 height 10
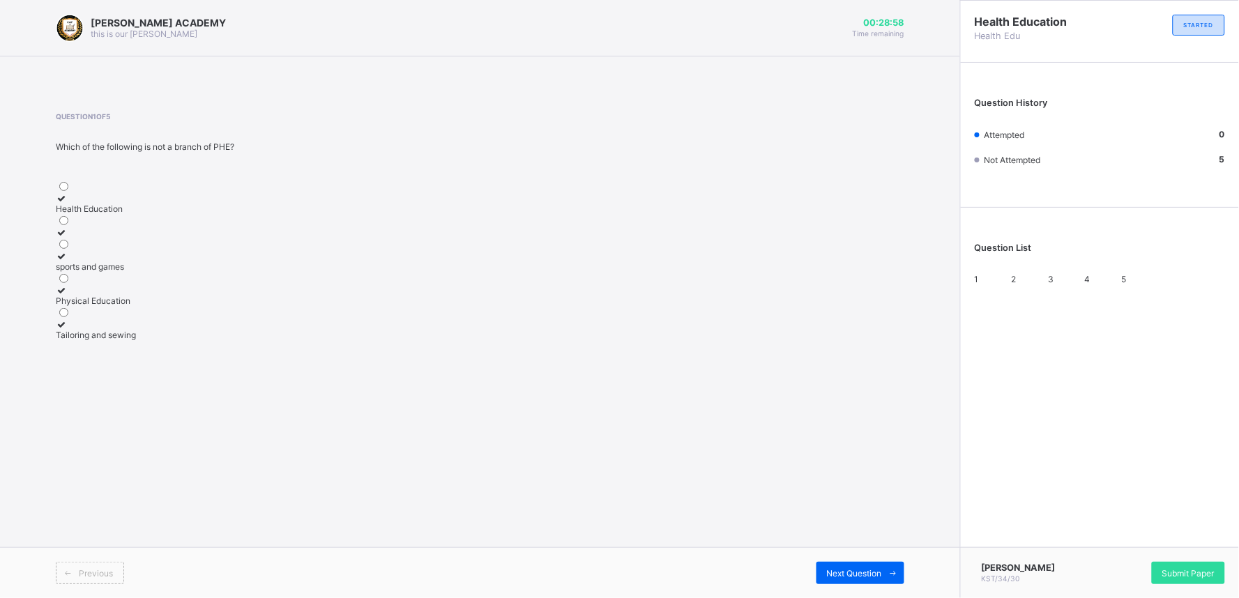
click at [207, 306] on div "Physical Education" at bounding box center [204, 301] width 296 height 10
click at [68, 296] on icon at bounding box center [62, 290] width 12 height 10
click at [852, 573] on span "Next Question" at bounding box center [854, 573] width 55 height 10
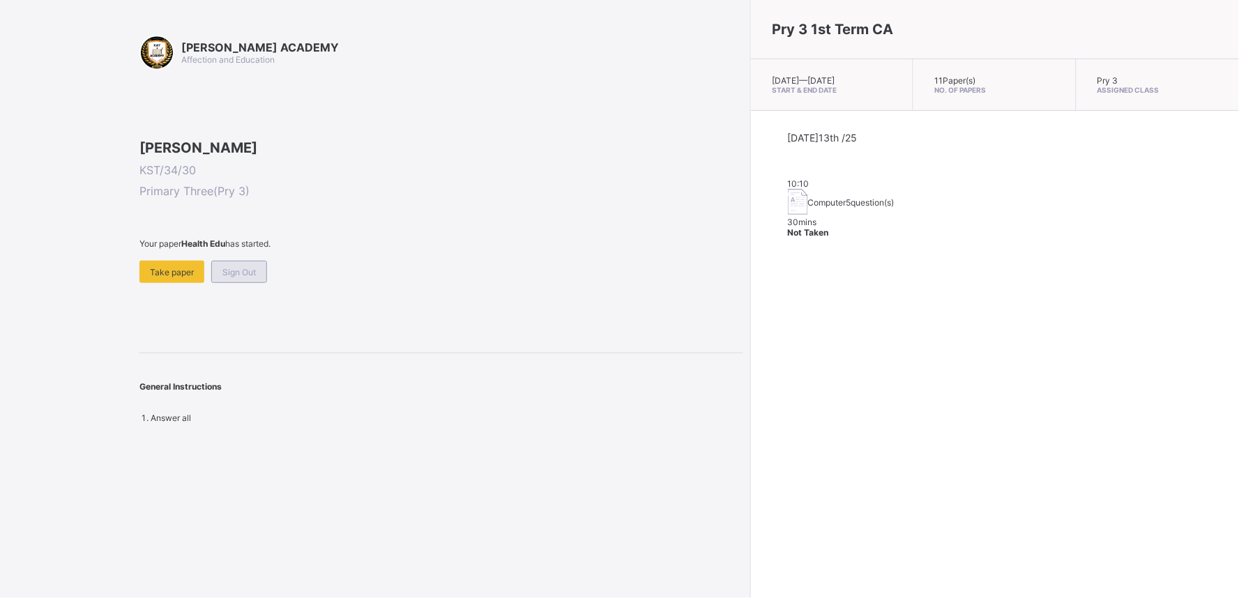
click at [238, 278] on span "Sign Out" at bounding box center [239, 272] width 33 height 10
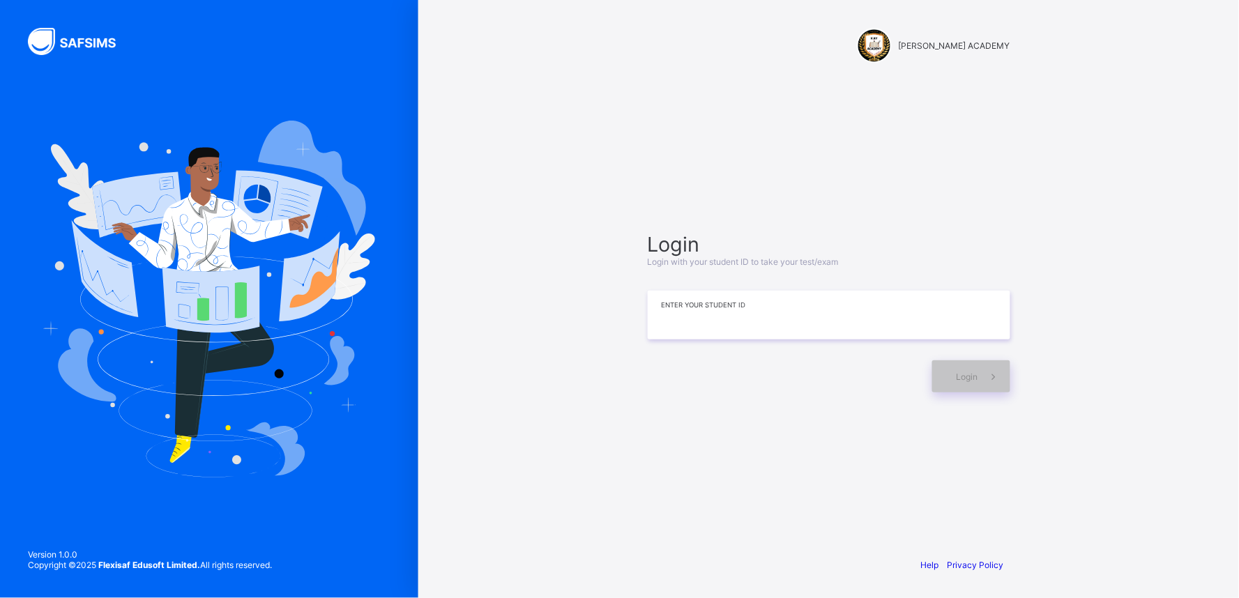
click at [762, 316] on input at bounding box center [829, 315] width 363 height 49
type input "**********"
click at [960, 373] on span "Login" at bounding box center [968, 377] width 22 height 10
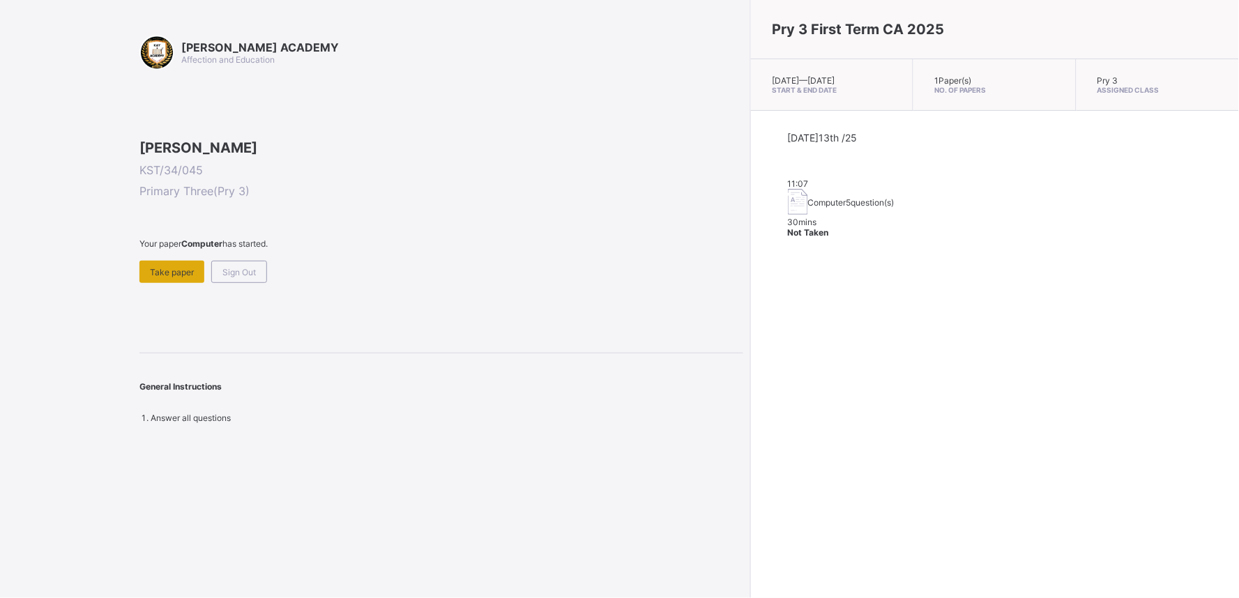
click at [172, 278] on span "Take paper" at bounding box center [172, 272] width 44 height 10
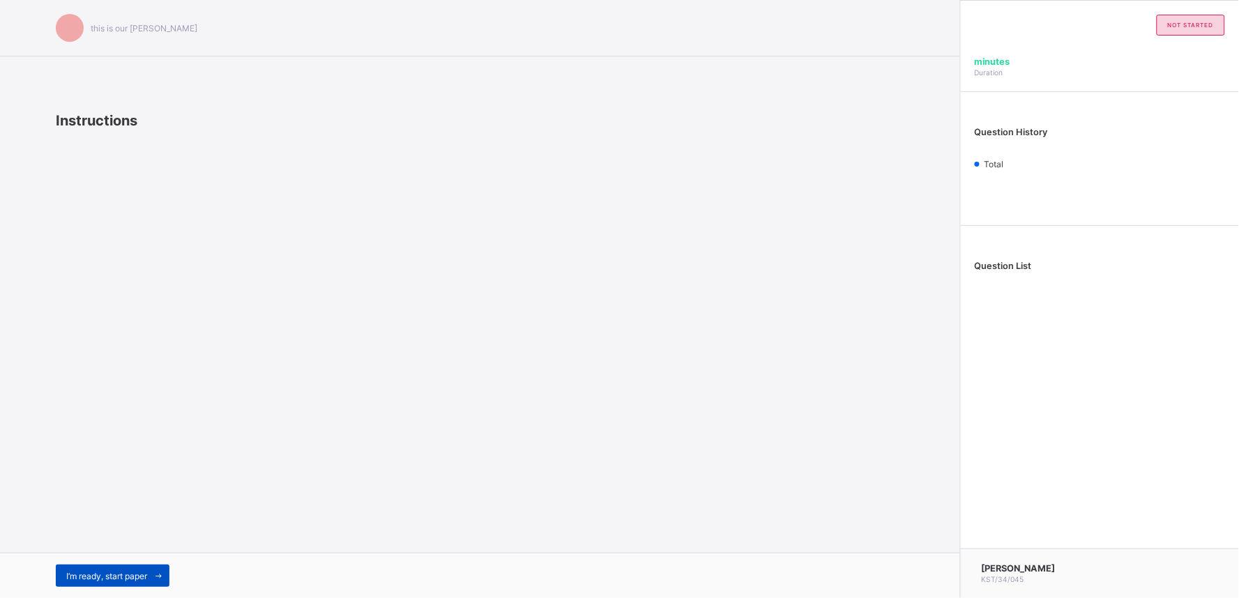
click at [117, 575] on span "I’m ready, start paper" at bounding box center [106, 576] width 81 height 10
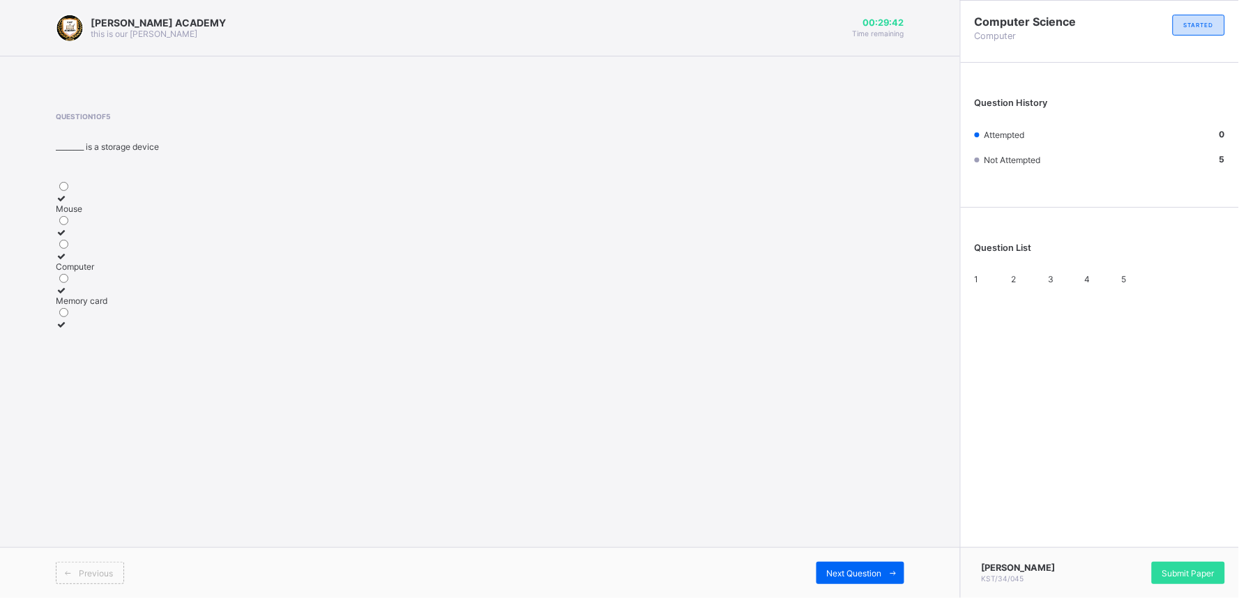
click at [68, 262] on icon at bounding box center [62, 256] width 12 height 10
click at [861, 566] on div "Next Question" at bounding box center [861, 573] width 88 height 22
click at [68, 285] on icon at bounding box center [62, 280] width 12 height 10
click at [646, 330] on div "Question 2 of 5 Which of the following is not an example of Early Counting devi…" at bounding box center [480, 221] width 849 height 218
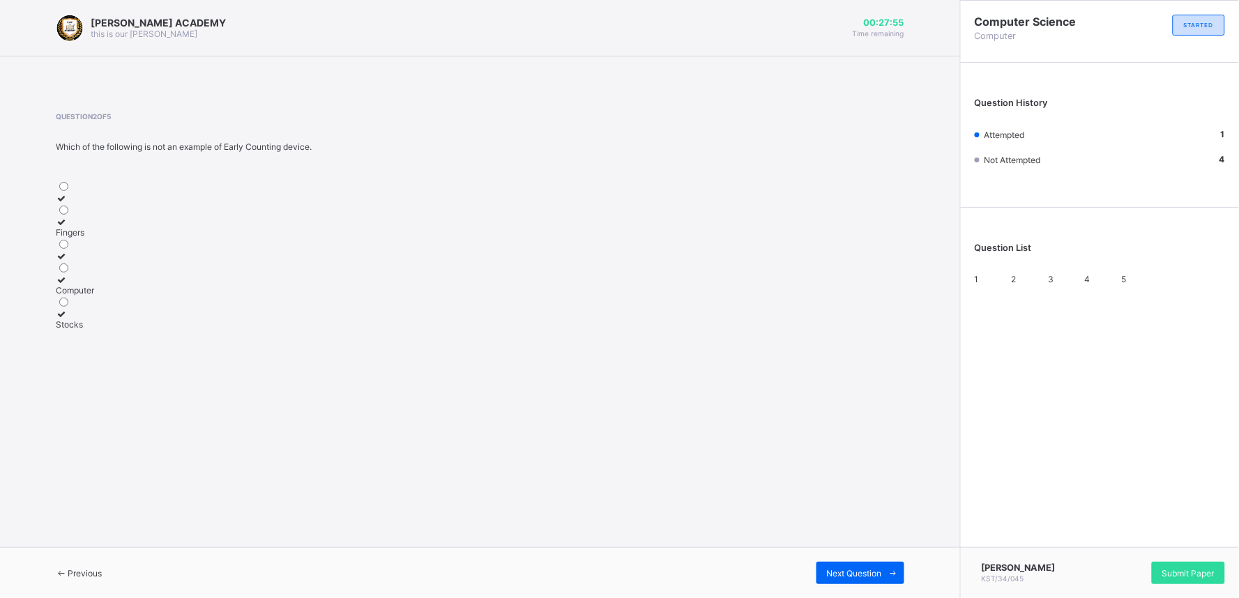
click at [1054, 284] on span "3" at bounding box center [1051, 279] width 6 height 10
click at [1017, 285] on span "2" at bounding box center [1014, 279] width 5 height 10
click at [68, 285] on icon at bounding box center [62, 280] width 12 height 10
click at [837, 575] on span "Next Question" at bounding box center [854, 573] width 55 height 10
click at [68, 199] on icon at bounding box center [62, 198] width 12 height 10
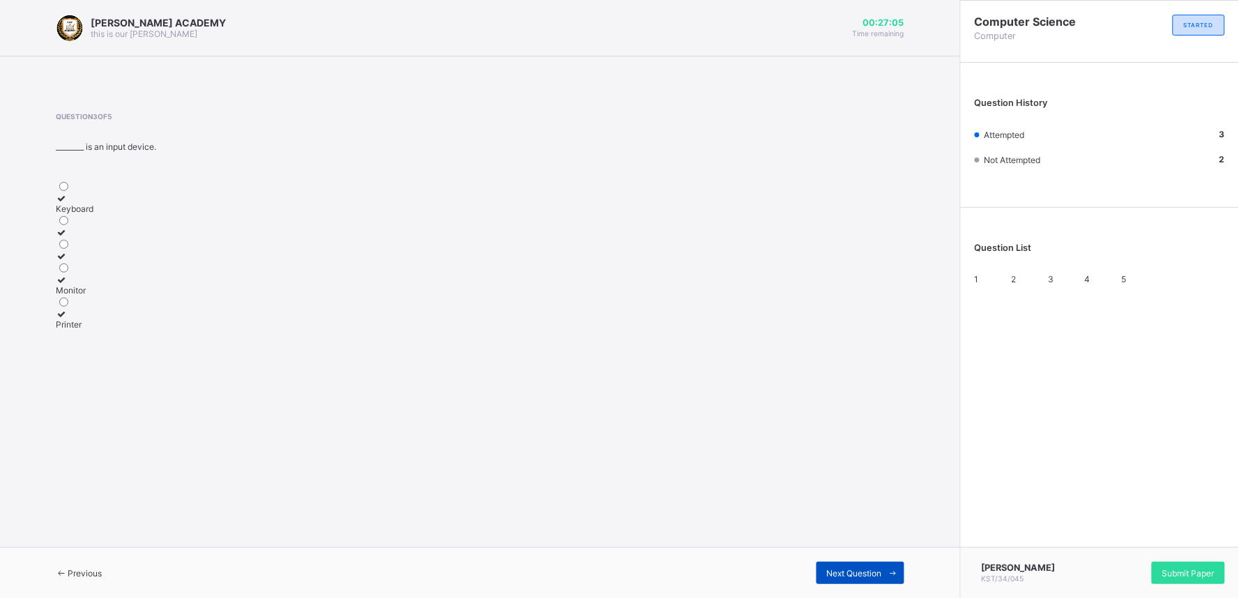
click at [866, 567] on div "Next Question" at bounding box center [861, 573] width 88 height 22
click at [68, 203] on icon at bounding box center [62, 198] width 12 height 10
click at [856, 562] on div "Next Question" at bounding box center [861, 573] width 88 height 22
click at [1088, 274] on div "1 2 3 4 5" at bounding box center [1100, 279] width 250 height 10
click at [1089, 283] on div "4" at bounding box center [1100, 279] width 30 height 10
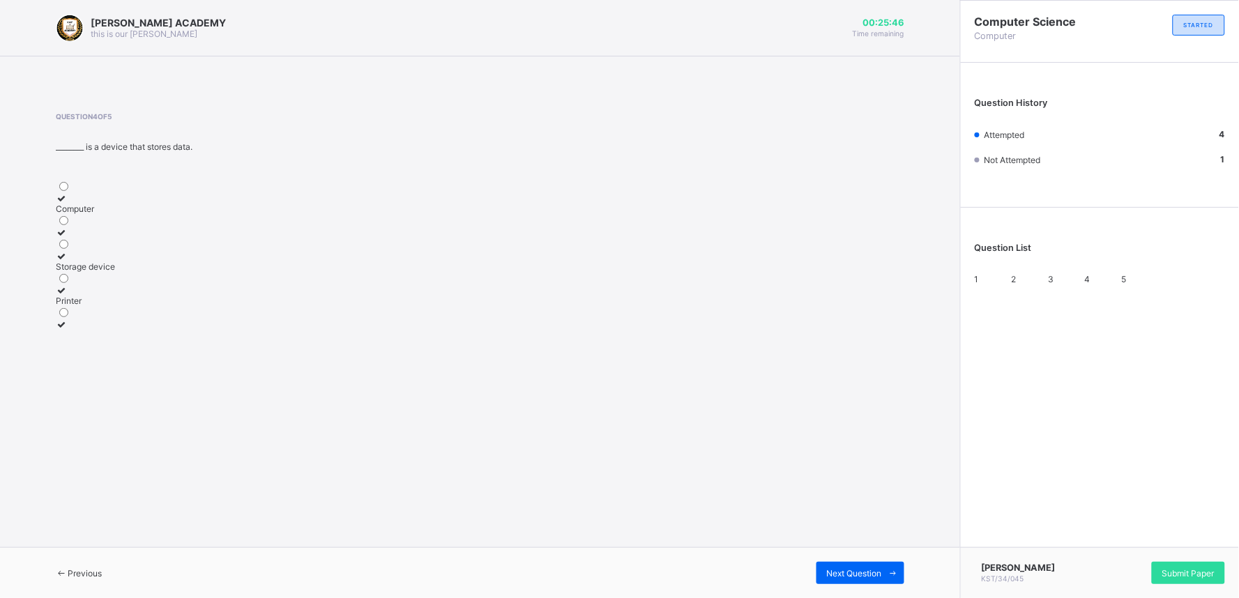
click at [1055, 283] on div "3" at bounding box center [1063, 279] width 30 height 10
click at [68, 319] on icon at bounding box center [62, 314] width 12 height 10
click at [888, 566] on span at bounding box center [893, 573] width 22 height 22
click at [893, 574] on span at bounding box center [899, 579] width 12 height 10
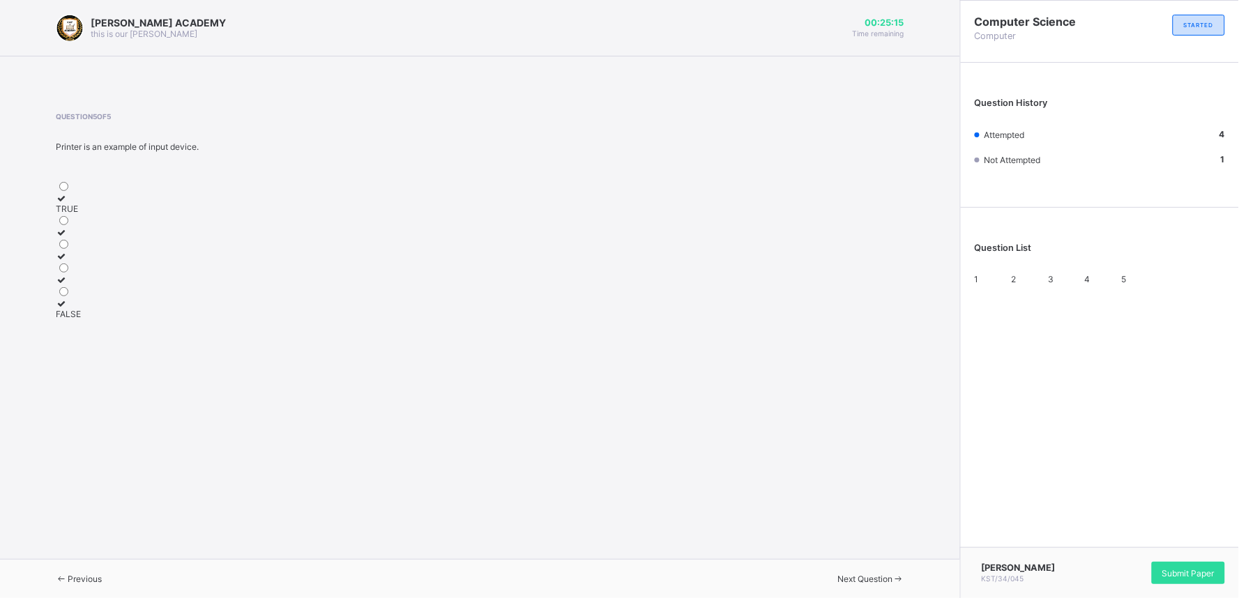
click at [68, 203] on icon at bounding box center [62, 198] width 12 height 10
click at [1191, 573] on span "Submit Paper" at bounding box center [1189, 573] width 52 height 10
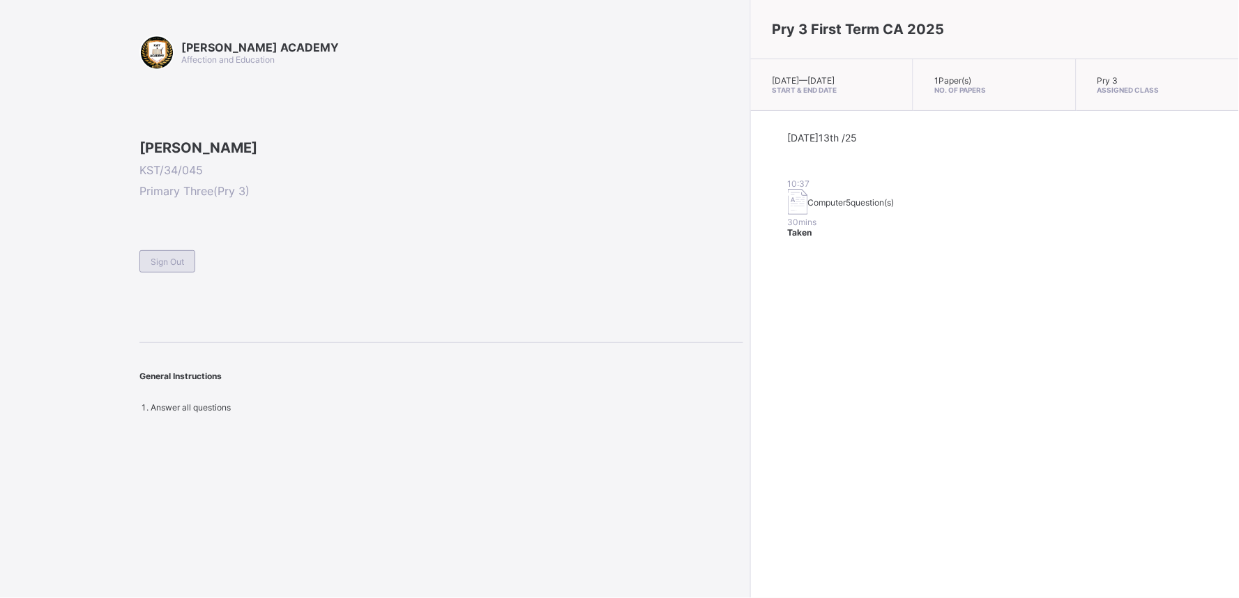
click at [185, 273] on div "Sign Out" at bounding box center [168, 261] width 56 height 22
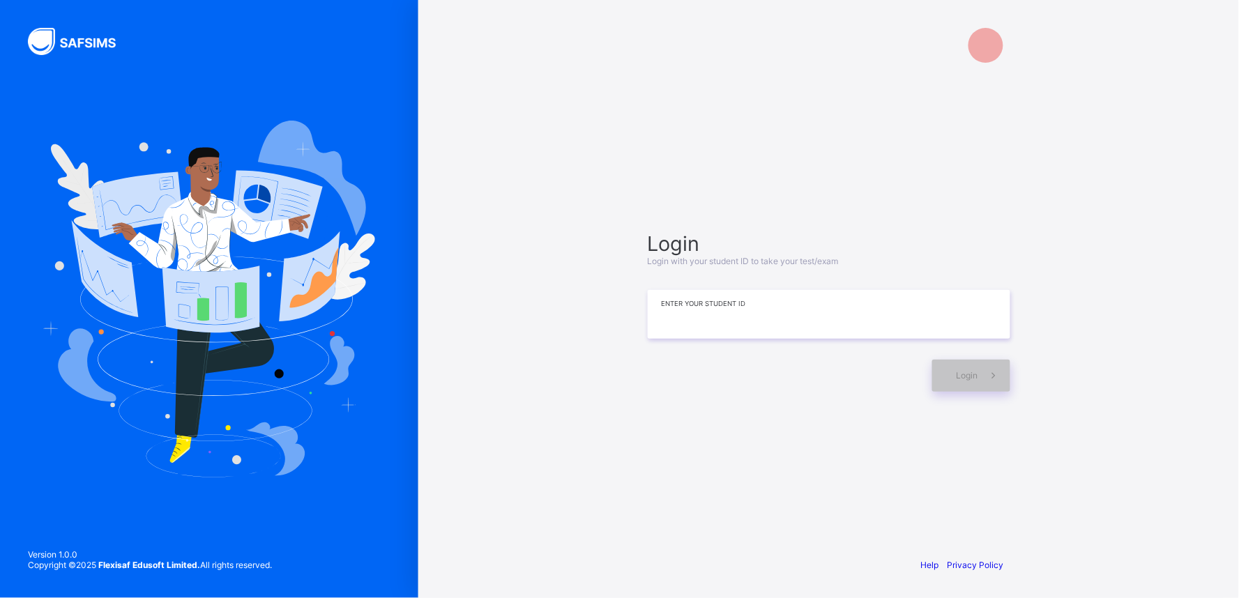
click at [817, 307] on input at bounding box center [829, 314] width 363 height 49
type input "**********"
click at [963, 370] on div "Login" at bounding box center [972, 376] width 78 height 32
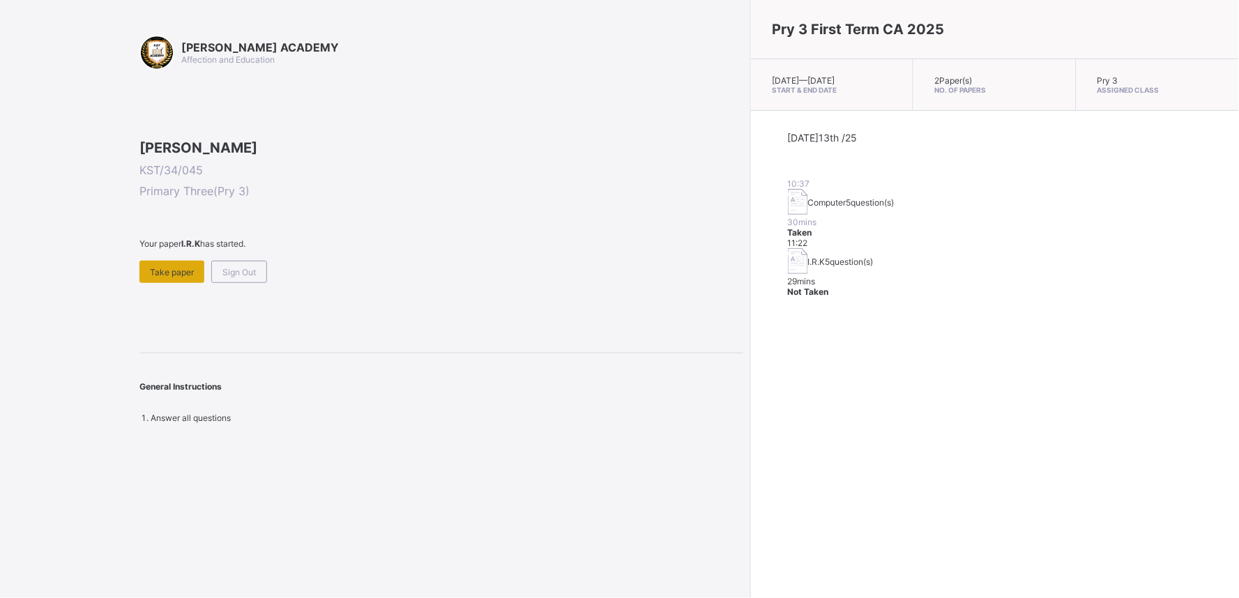
click at [158, 278] on span "Take paper" at bounding box center [172, 272] width 44 height 10
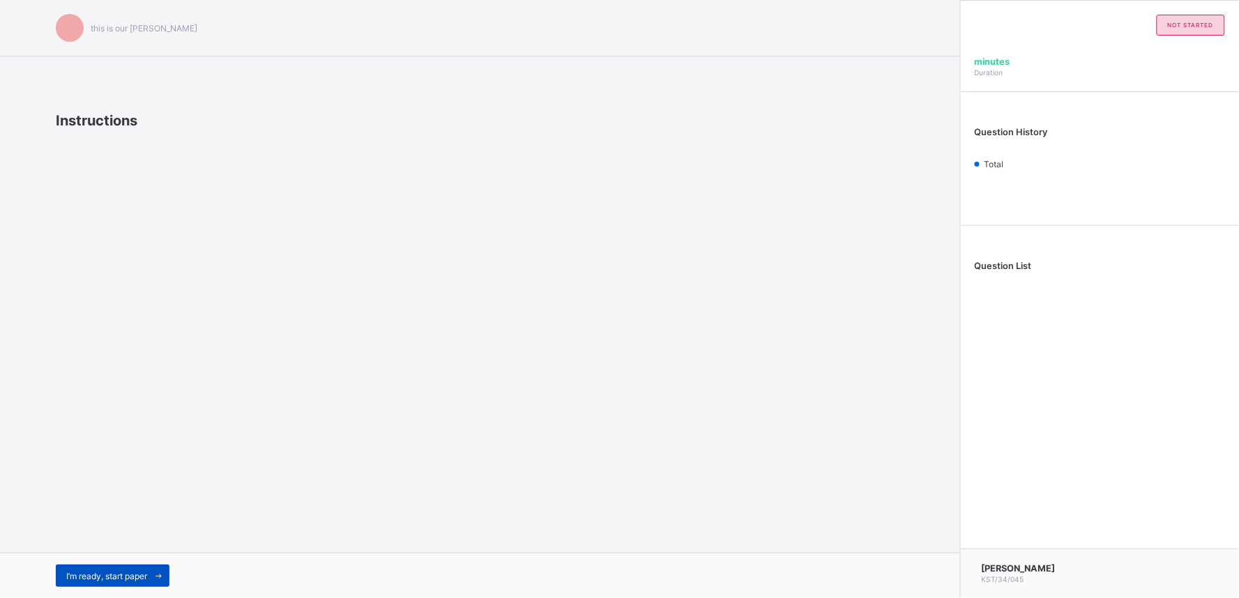
click at [115, 573] on span "I’m ready, start paper" at bounding box center [106, 576] width 81 height 10
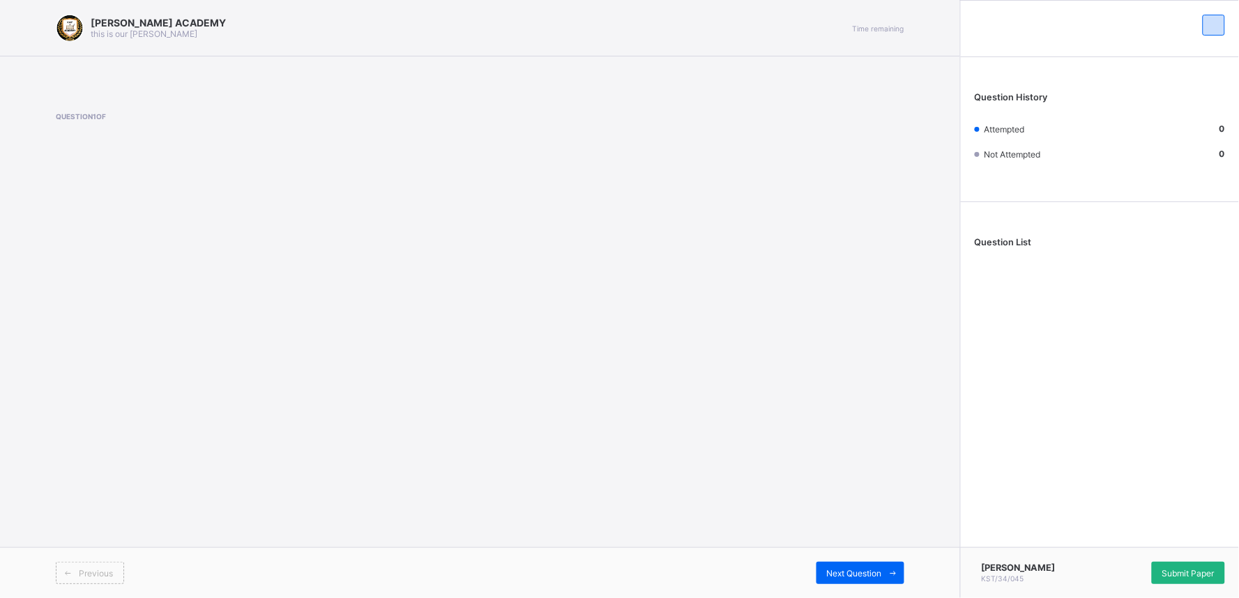
click at [1203, 575] on span "Submit Paper" at bounding box center [1189, 573] width 52 height 10
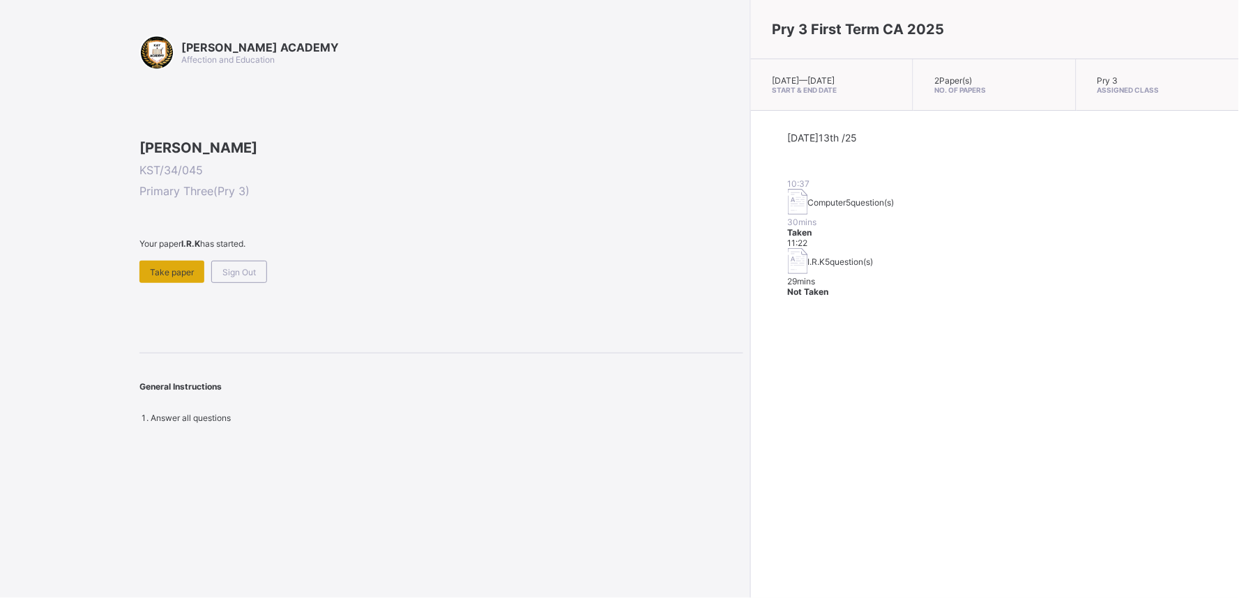
click at [175, 283] on div "Take paper" at bounding box center [172, 272] width 65 height 22
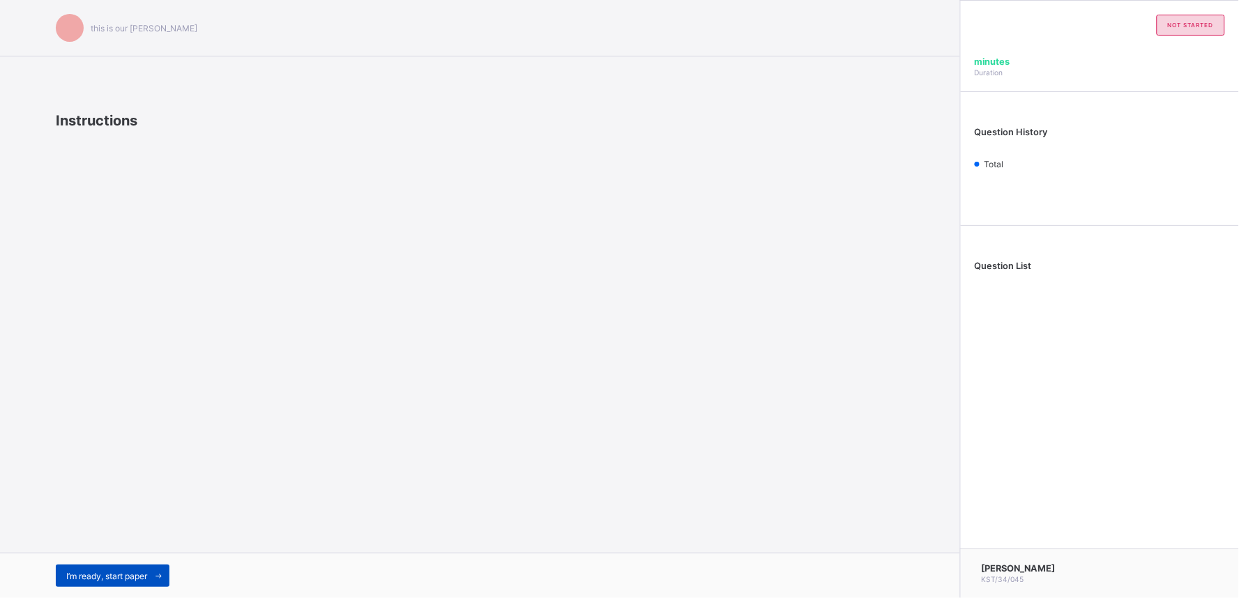
click at [138, 576] on span "I’m ready, start paper" at bounding box center [106, 576] width 81 height 10
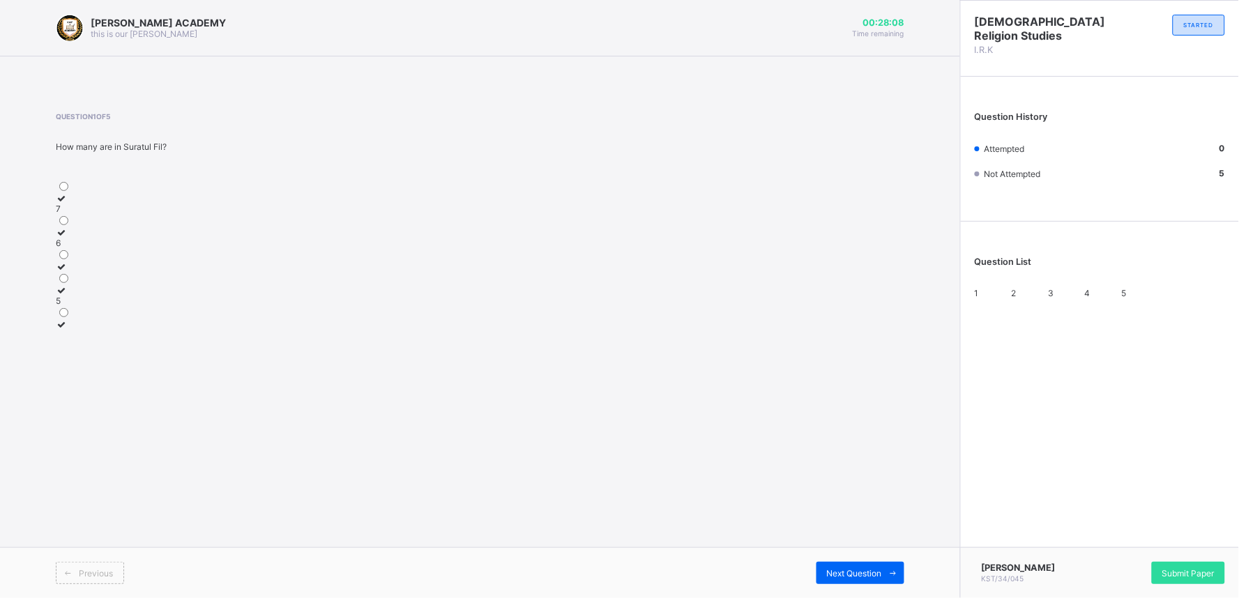
click at [68, 296] on icon at bounding box center [62, 290] width 12 height 10
click at [880, 572] on span "Next Question" at bounding box center [854, 573] width 55 height 10
click at [68, 198] on icon at bounding box center [62, 198] width 12 height 10
click at [852, 574] on span "Next Question" at bounding box center [854, 573] width 55 height 10
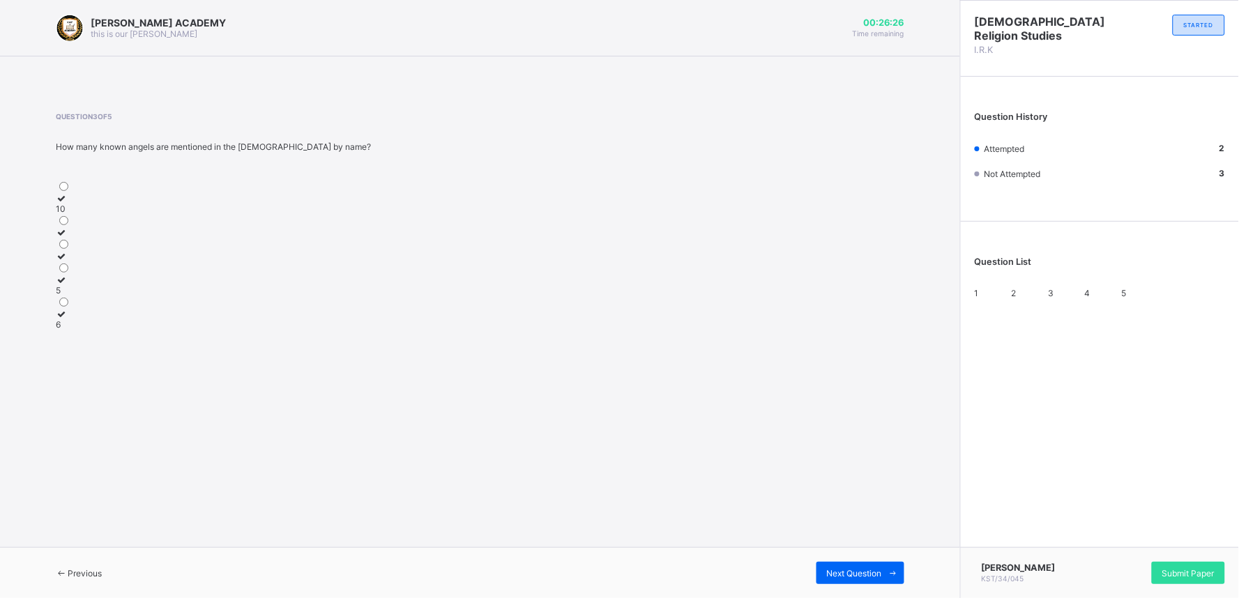
click at [68, 200] on icon at bounding box center [62, 198] width 12 height 10
click at [851, 565] on div "Next Question" at bounding box center [861, 573] width 88 height 22
click at [68, 238] on icon at bounding box center [62, 232] width 12 height 10
click at [857, 570] on span "Next Question" at bounding box center [854, 573] width 55 height 10
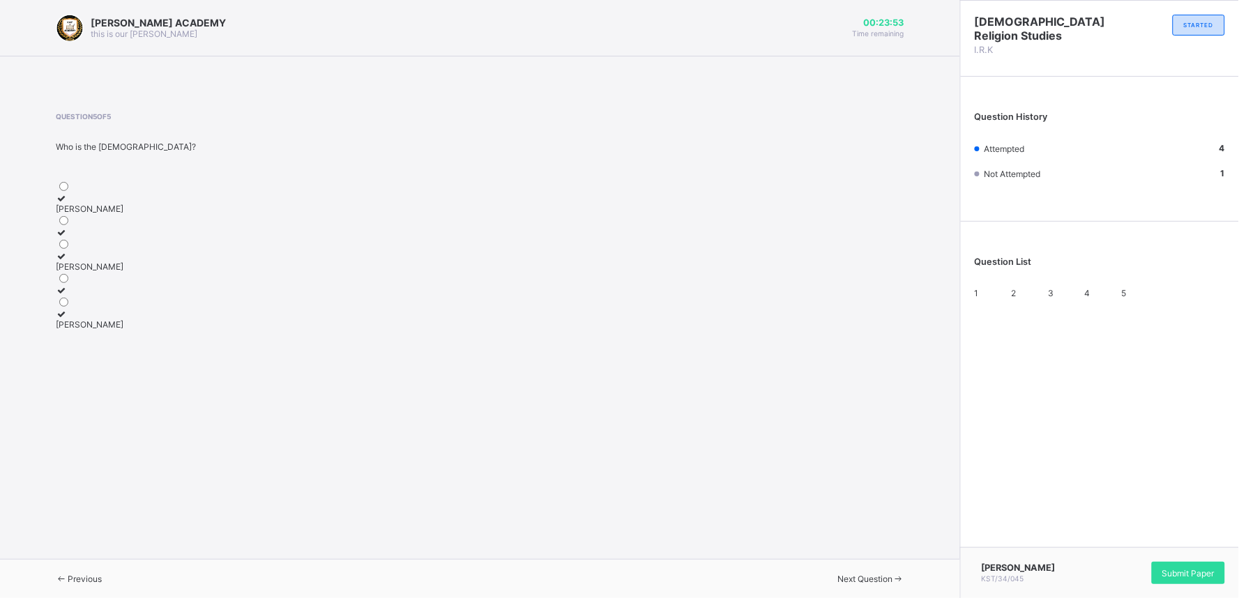
click at [68, 200] on icon at bounding box center [62, 198] width 12 height 10
click at [1197, 572] on span "Submit Paper" at bounding box center [1189, 573] width 52 height 10
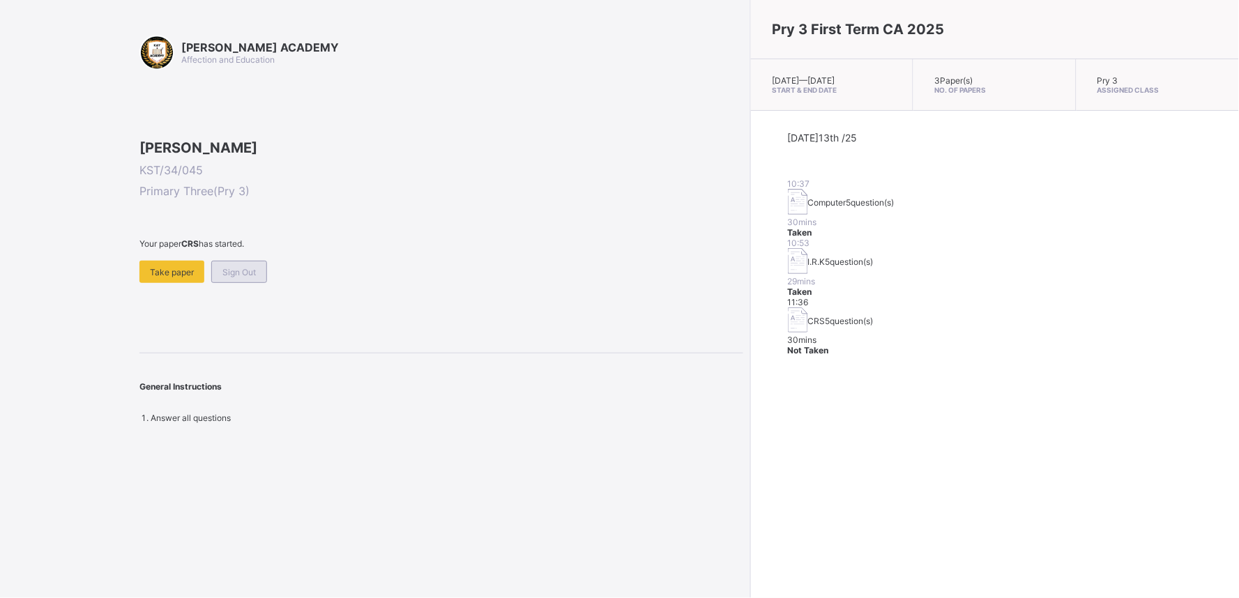
click at [237, 283] on div "Sign Out" at bounding box center [239, 272] width 56 height 22
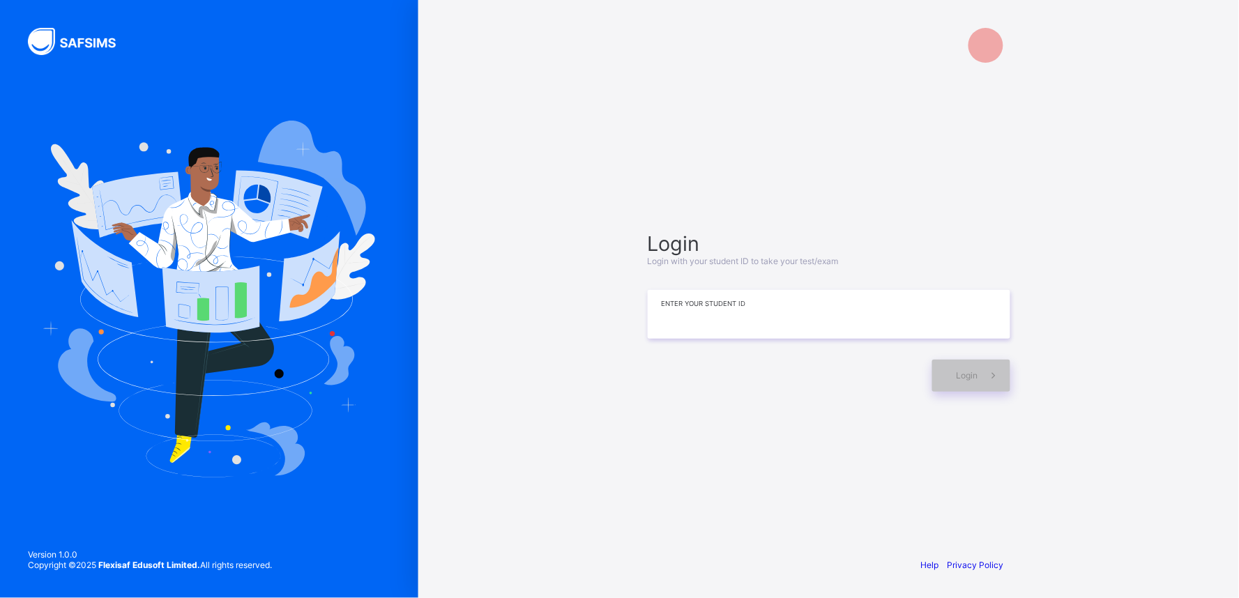
click at [707, 333] on input at bounding box center [829, 314] width 363 height 49
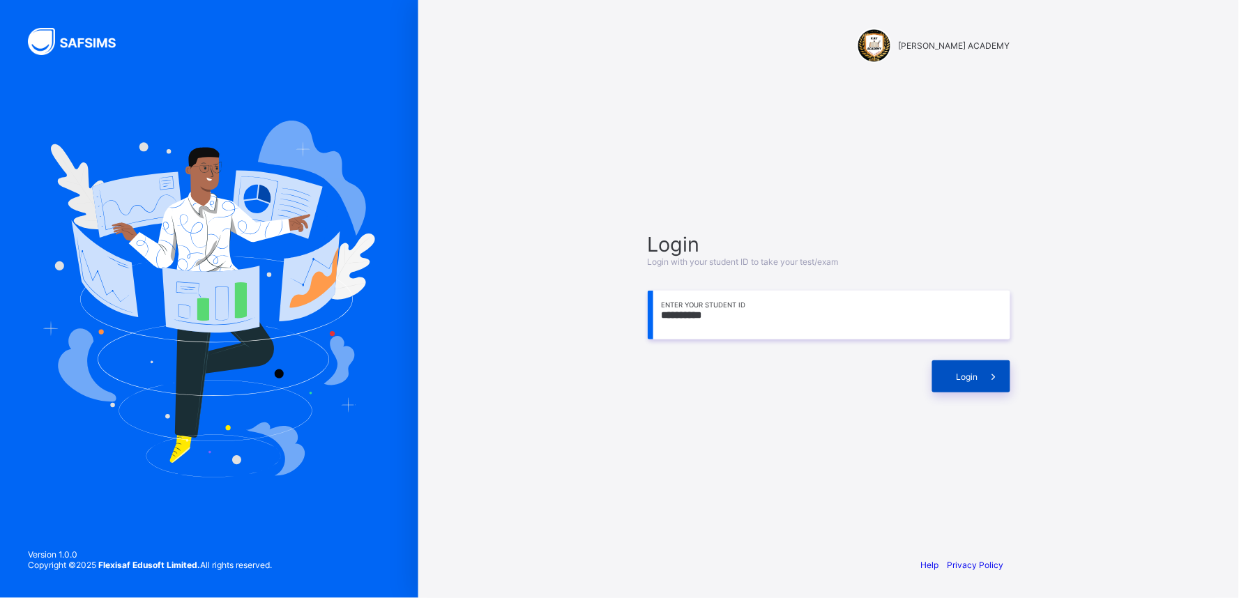
type input "**********"
click at [981, 372] on span at bounding box center [995, 377] width 32 height 32
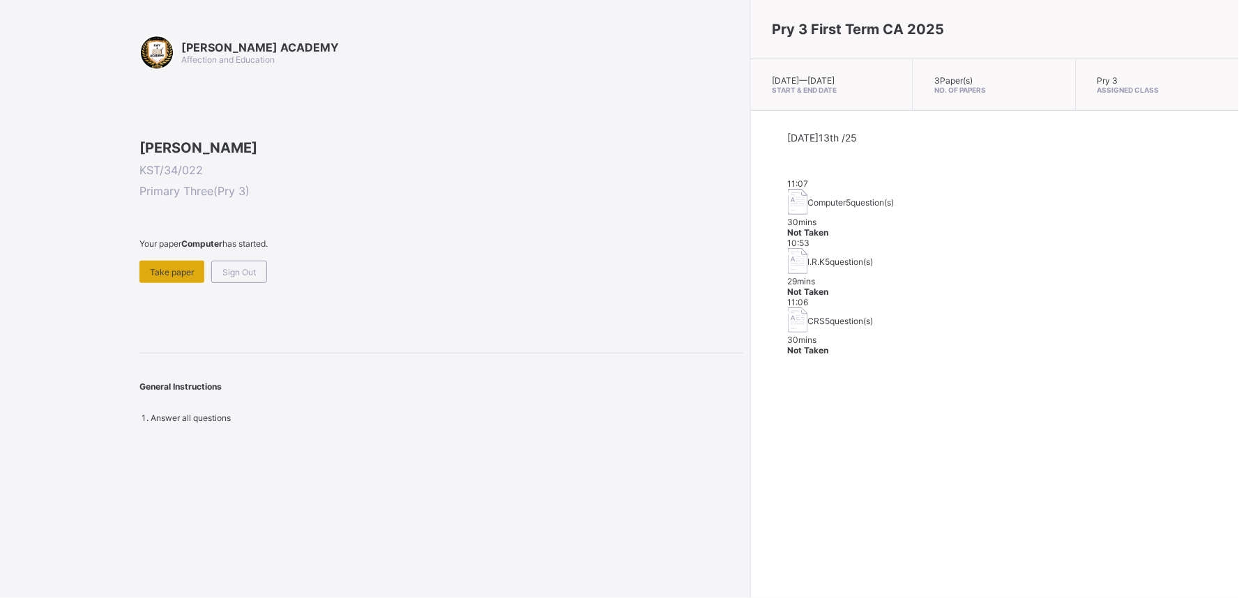
click at [157, 283] on div "Take paper" at bounding box center [172, 272] width 65 height 22
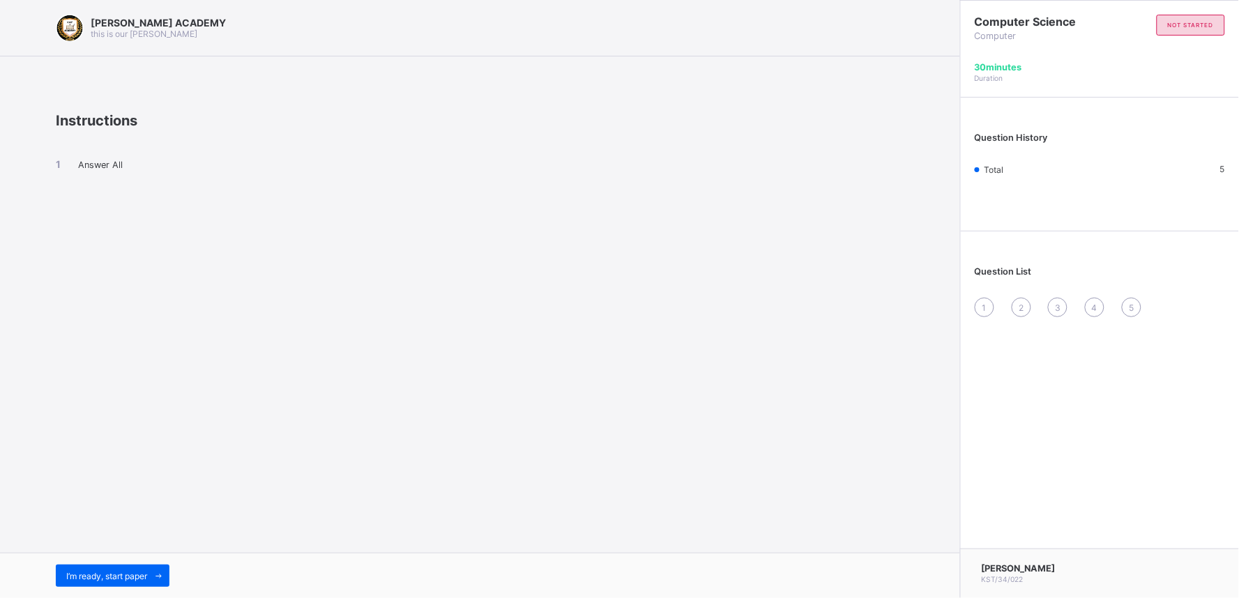
click at [158, 371] on div "[PERSON_NAME] ACADEMY this is our [PERSON_NAME] Instructions Answer All I’m rea…" at bounding box center [480, 299] width 960 height 598
click at [100, 580] on span "I’m ready, start paper" at bounding box center [106, 576] width 81 height 10
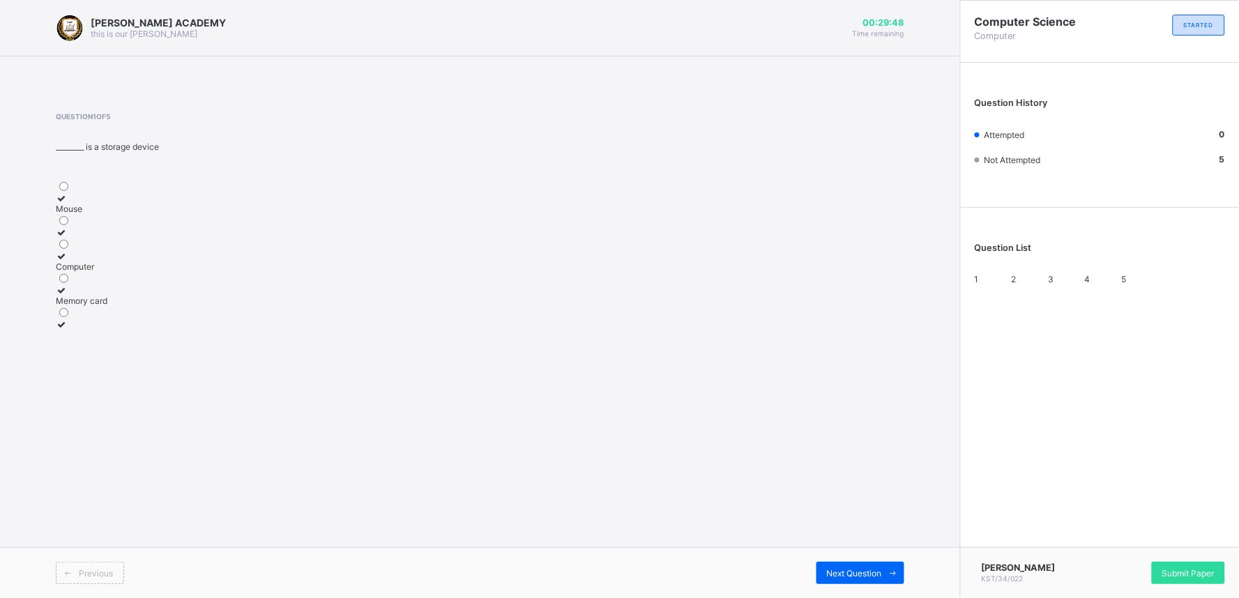
click at [99, 211] on label "Mouse" at bounding box center [204, 203] width 296 height 21
click at [834, 576] on span "Next Question" at bounding box center [854, 573] width 55 height 10
click at [178, 296] on label "Computer" at bounding box center [204, 285] width 296 height 21
click at [859, 575] on span "Next Question" at bounding box center [854, 573] width 55 height 10
click at [212, 209] on div "Keyboard" at bounding box center [204, 209] width 296 height 10
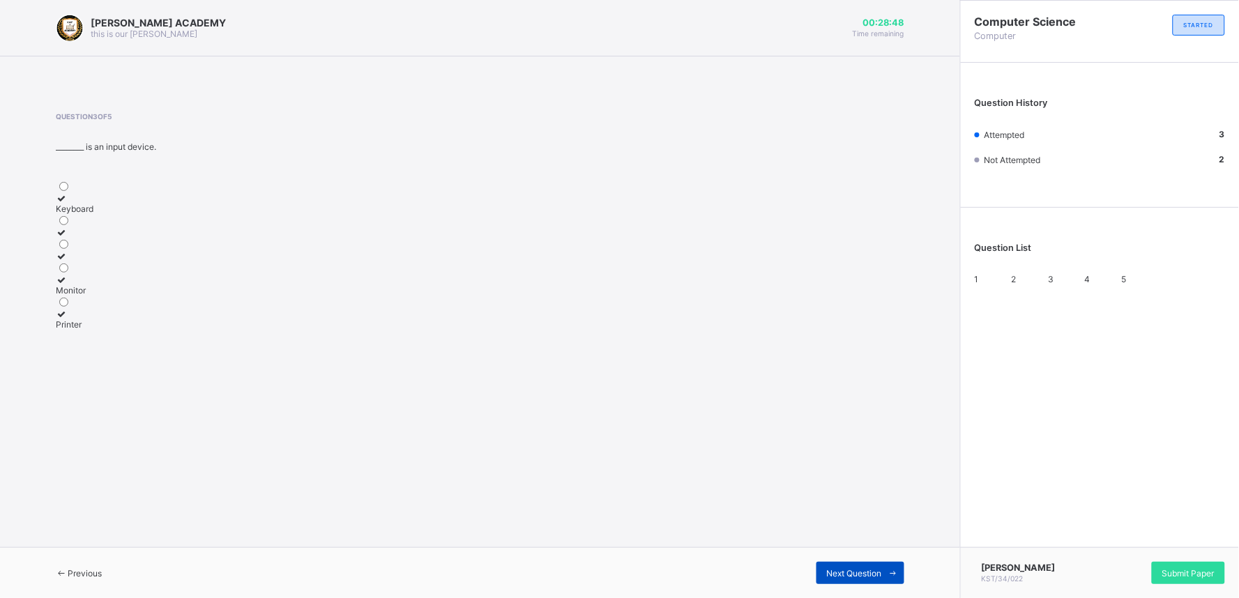
click at [858, 575] on span "Next Question" at bounding box center [854, 573] width 55 height 10
click at [109, 272] on div "Storage device" at bounding box center [204, 267] width 296 height 10
click at [837, 573] on span "Next Question" at bounding box center [854, 573] width 55 height 10
click at [81, 574] on span "Previous" at bounding box center [85, 579] width 34 height 10
click at [81, 569] on span "Previous" at bounding box center [85, 573] width 34 height 10
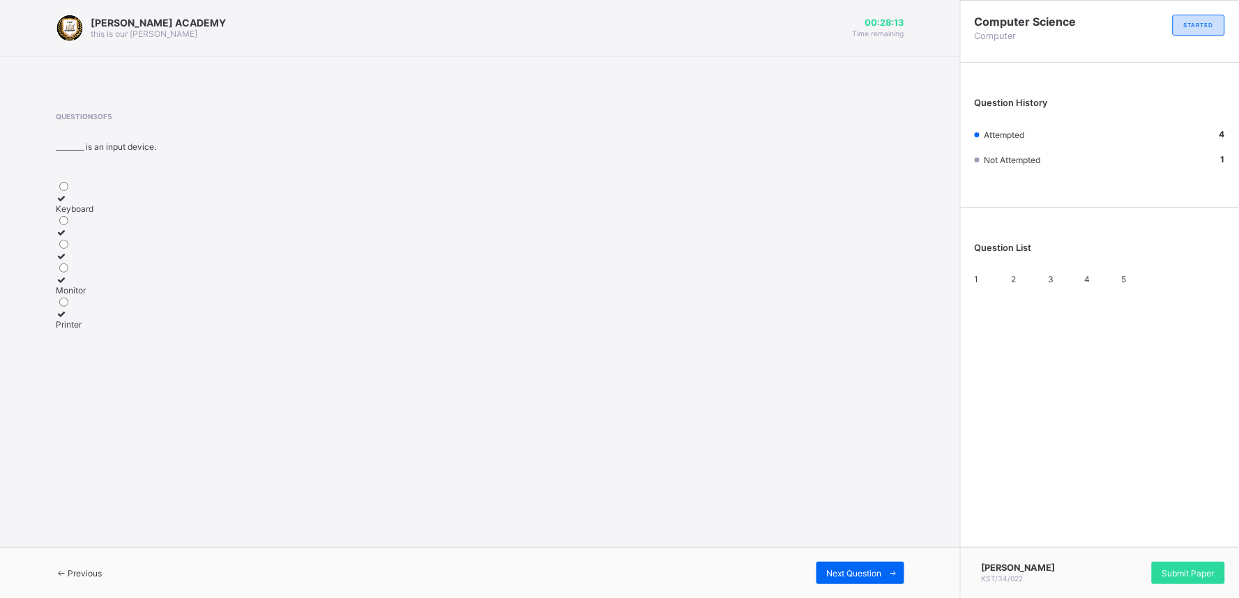
click at [103, 330] on div "Printer" at bounding box center [204, 324] width 296 height 10
click at [880, 570] on span "Next Question" at bounding box center [854, 573] width 55 height 10
click at [113, 211] on div "TRUE" at bounding box center [204, 209] width 296 height 10
click at [1176, 575] on span "Submit Paper" at bounding box center [1189, 573] width 52 height 10
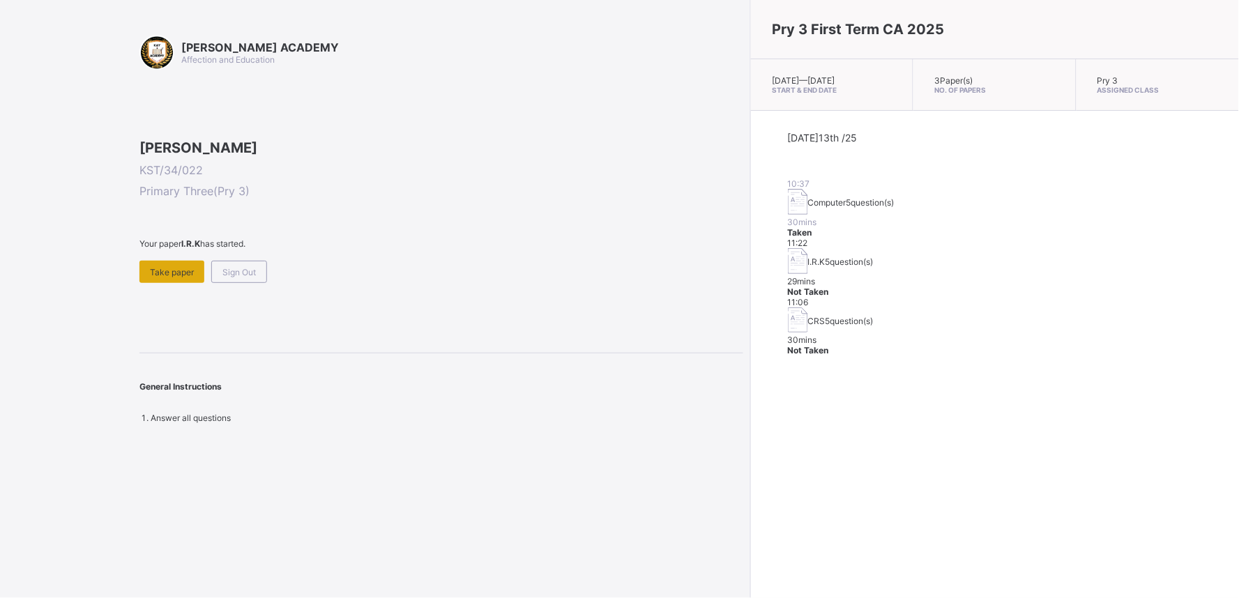
click at [163, 283] on div "Take paper" at bounding box center [172, 272] width 65 height 22
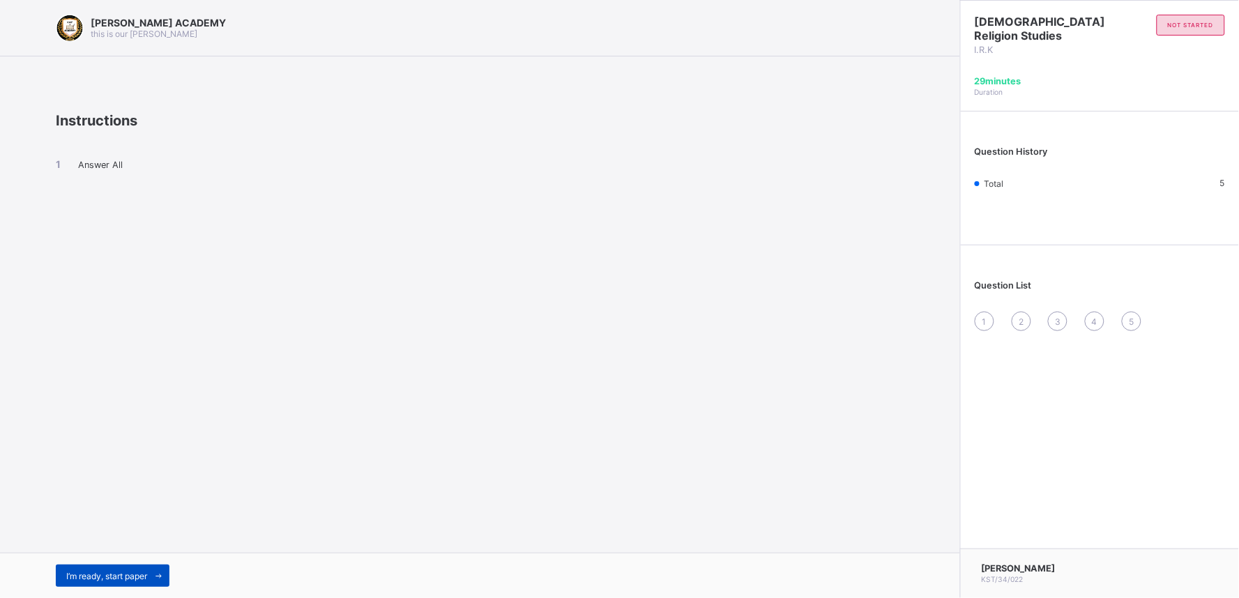
click at [140, 574] on span "I’m ready, start paper" at bounding box center [106, 576] width 81 height 10
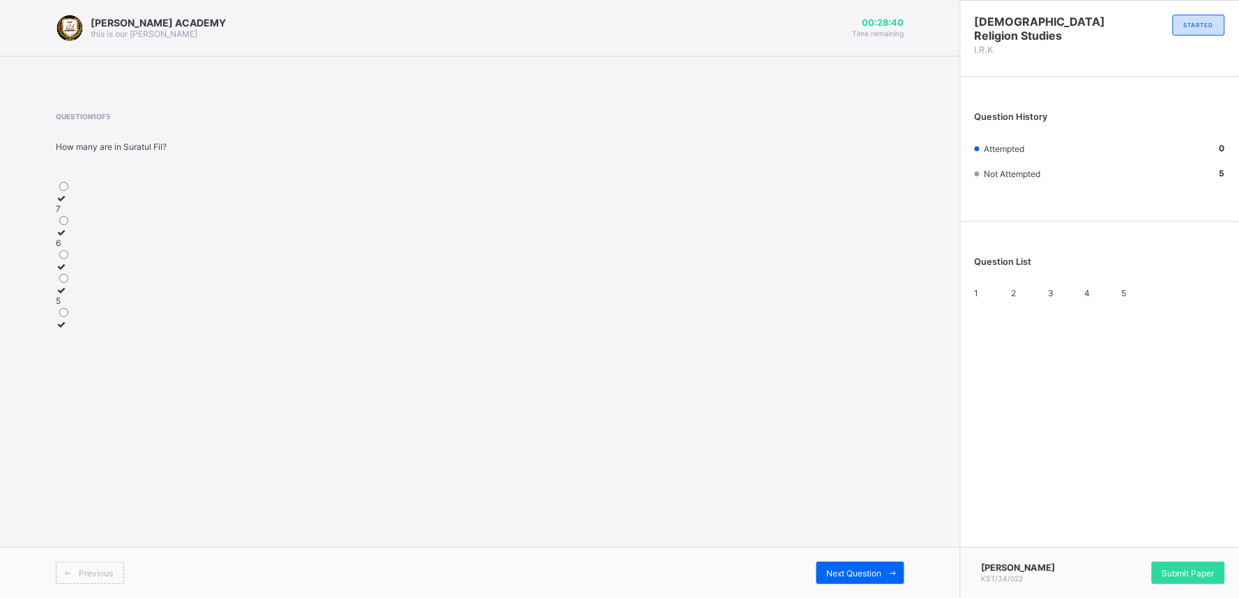
click at [153, 306] on div "5" at bounding box center [204, 301] width 296 height 10
click at [853, 572] on span "Next Question" at bounding box center [854, 573] width 55 height 10
click at [147, 204] on div "Israfil" at bounding box center [204, 209] width 296 height 10
click at [859, 577] on span "Next Question" at bounding box center [854, 573] width 55 height 10
click at [137, 211] on label "10" at bounding box center [204, 203] width 296 height 21
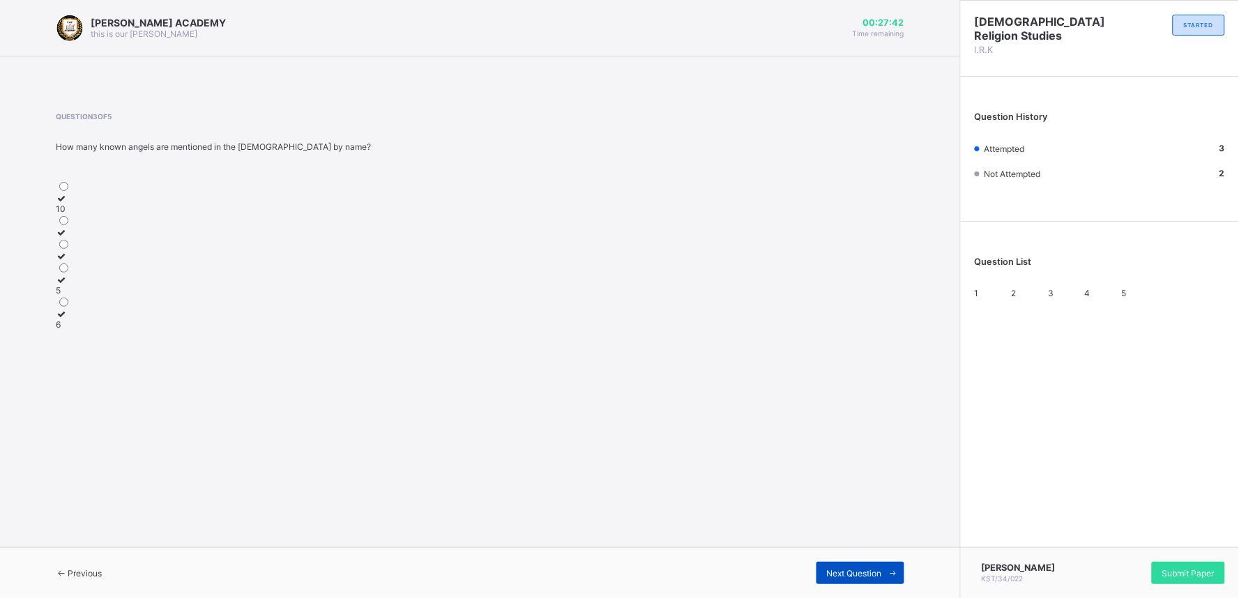
click at [833, 568] on span "Next Question" at bounding box center [854, 573] width 55 height 10
click at [164, 213] on label "believing in their existence and duties" at bounding box center [204, 203] width 296 height 21
click at [867, 569] on span "Next Question" at bounding box center [854, 573] width 55 height 10
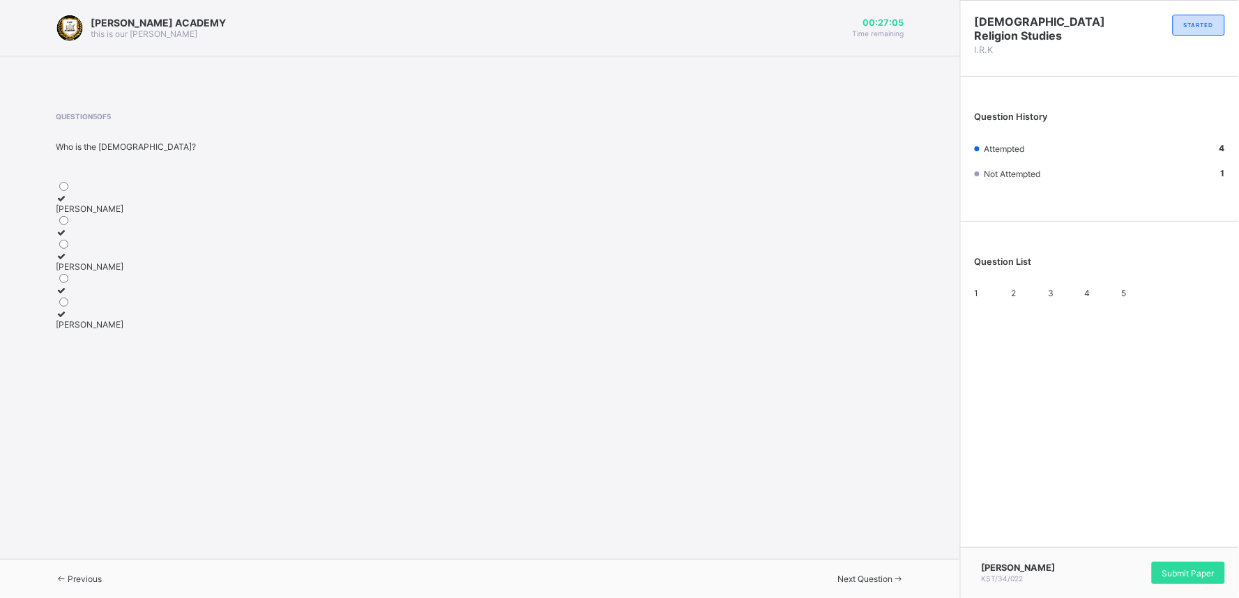
click at [213, 272] on div "[PERSON_NAME]" at bounding box center [204, 267] width 296 height 10
click at [1173, 567] on div "Submit Paper" at bounding box center [1188, 573] width 73 height 22
